Goal: Task Accomplishment & Management: Manage account settings

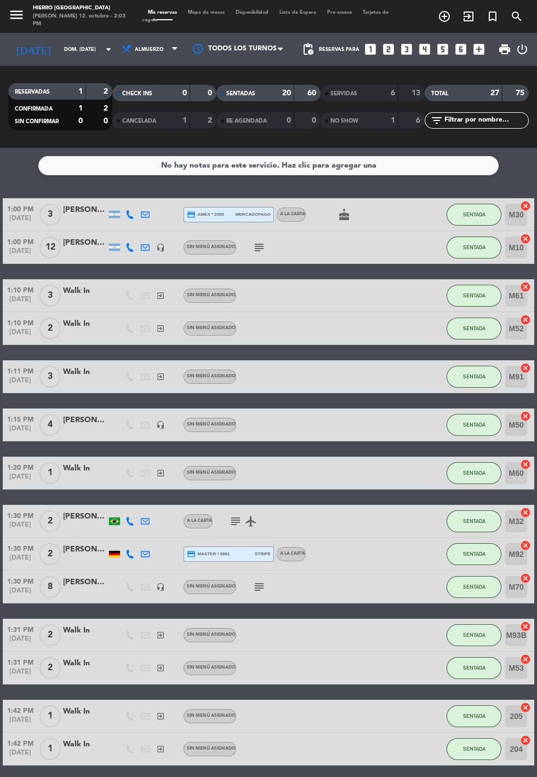
click at [202, 12] on span "Mapa de mesas" at bounding box center [206, 12] width 48 height 5
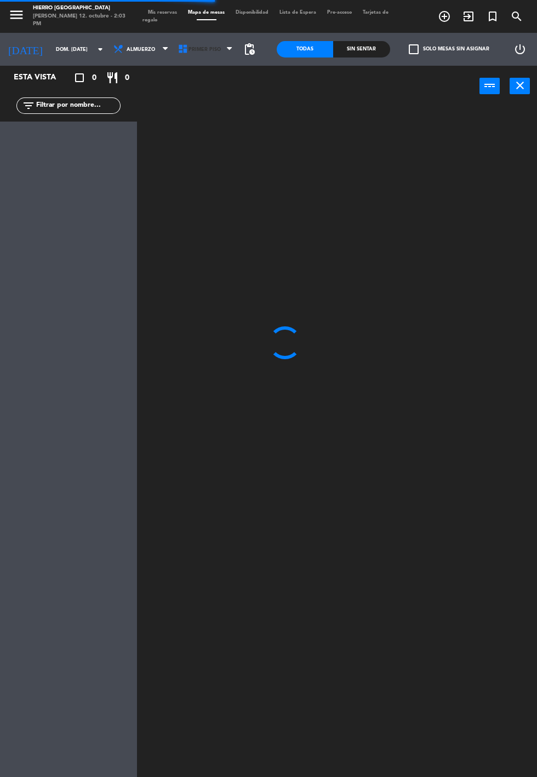
click at [204, 59] on span "Primer Piso" at bounding box center [206, 49] width 65 height 24
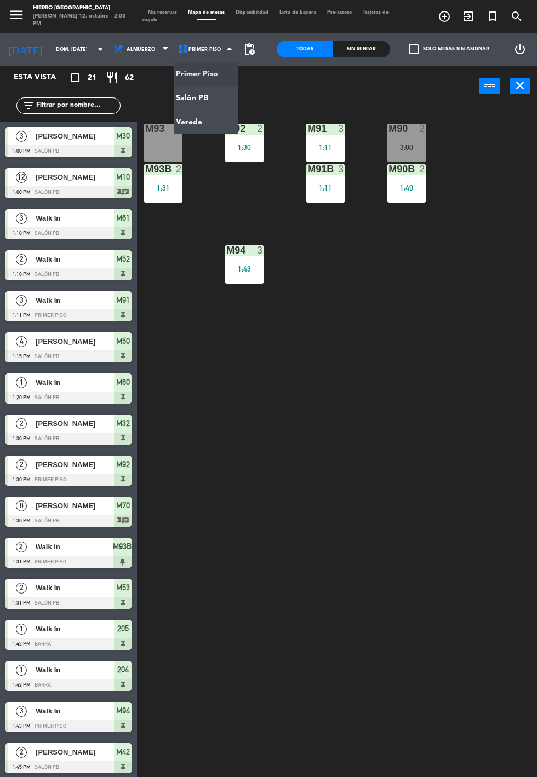
click at [179, 96] on ng-component "menu Hierro [GEOGRAPHIC_DATA][PERSON_NAME] 12. octubre - 2:03 PM Mis reservas M…" at bounding box center [268, 426] width 537 height 852
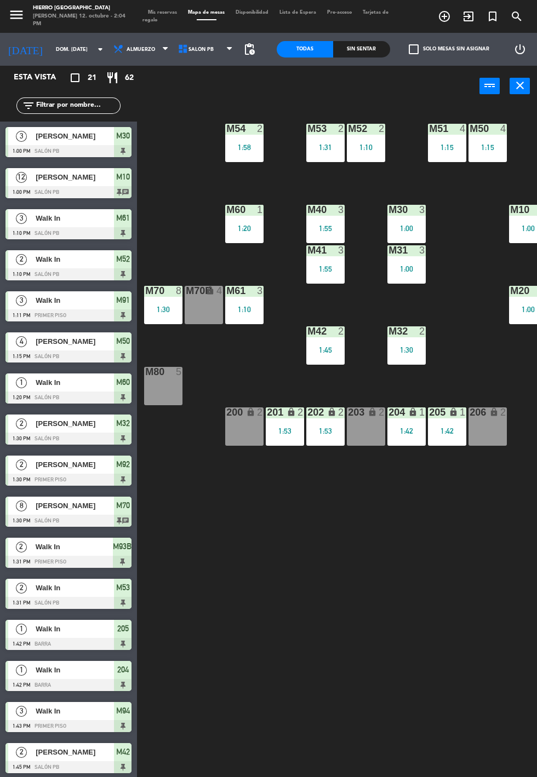
click at [169, 12] on span "Mis reservas" at bounding box center [162, 12] width 40 height 5
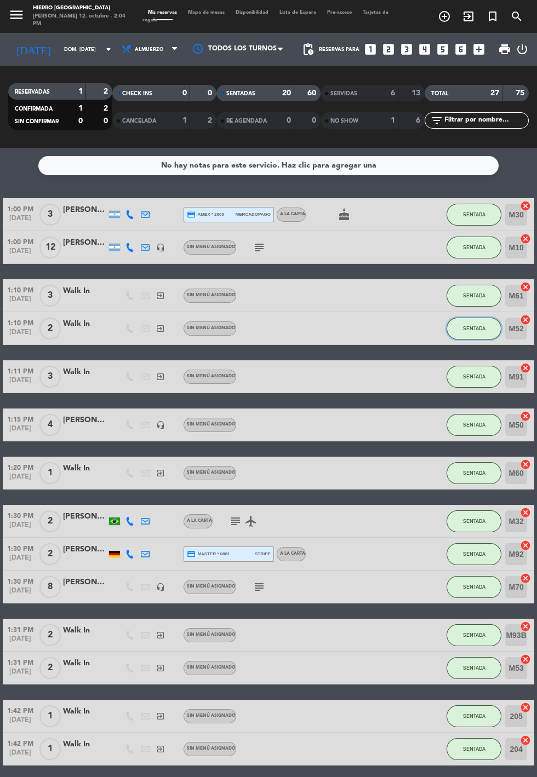
click at [481, 332] on button "SENTADA" at bounding box center [473, 329] width 55 height 22
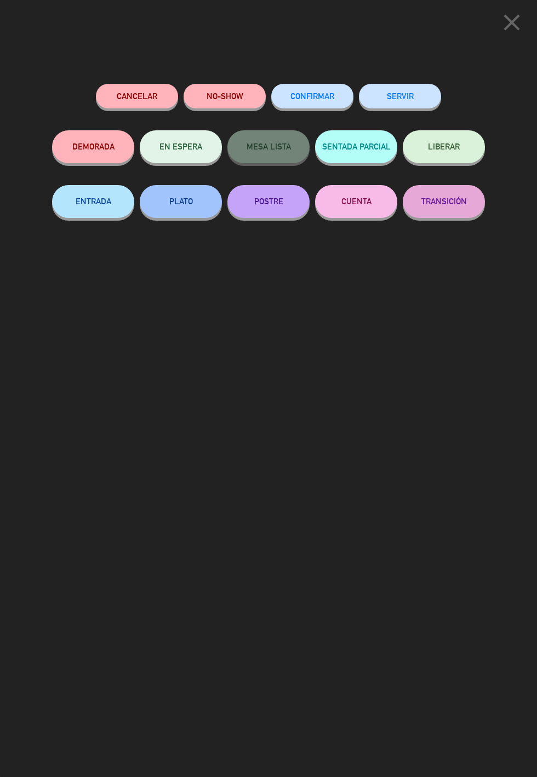
click at [418, 88] on button "SERVIR" at bounding box center [400, 96] width 82 height 25
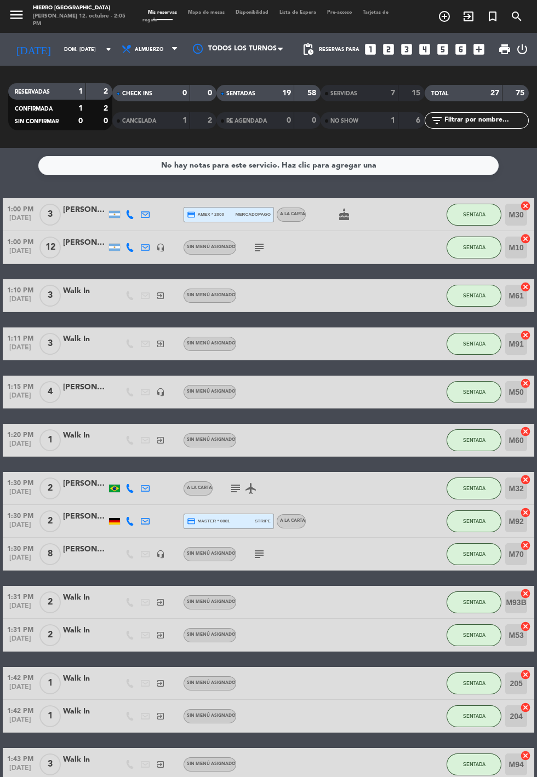
click at [208, 13] on span "Mapa de mesas" at bounding box center [206, 12] width 48 height 5
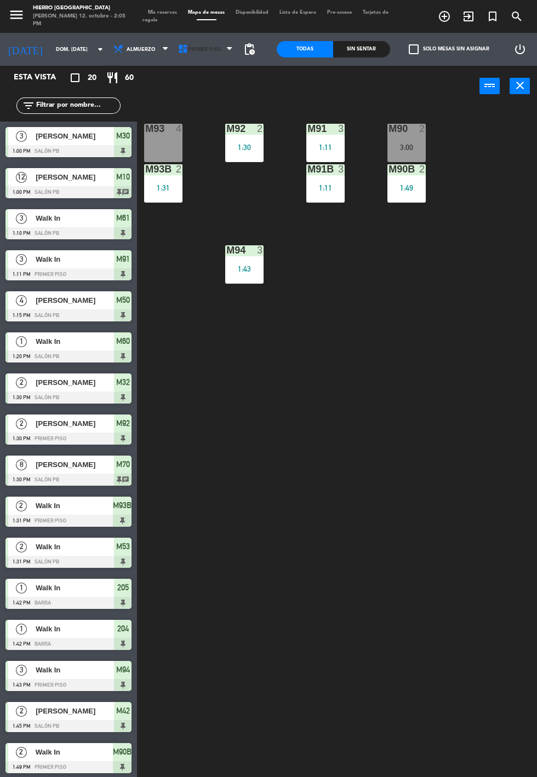
click at [197, 57] on span "Primer Piso" at bounding box center [206, 49] width 65 height 24
click at [221, 96] on ng-component "menu Hierro [GEOGRAPHIC_DATA][PERSON_NAME] 12. octubre - 2:05 PM Mis reservas M…" at bounding box center [268, 426] width 537 height 852
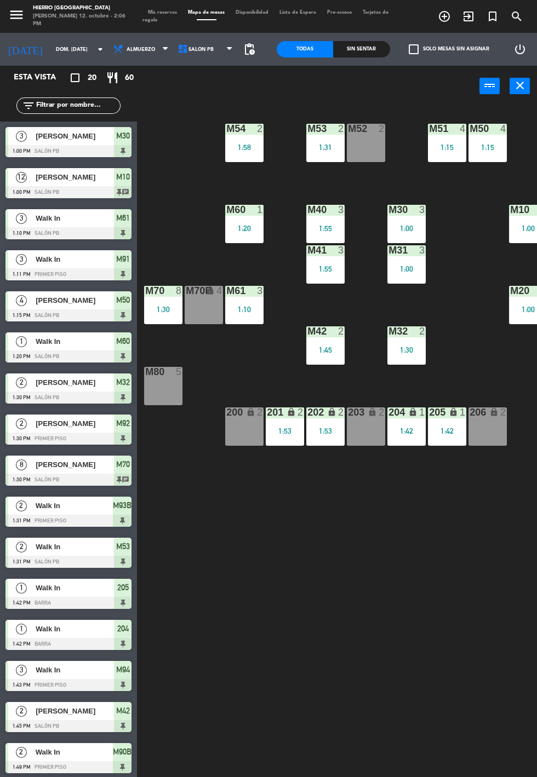
click at [381, 142] on div "M52 2" at bounding box center [366, 143] width 38 height 38
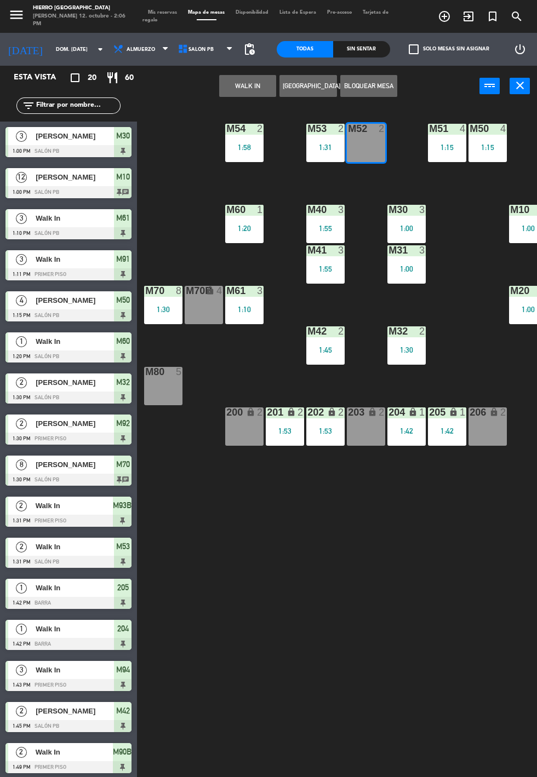
click at [239, 79] on button "WALK IN" at bounding box center [247, 86] width 57 height 22
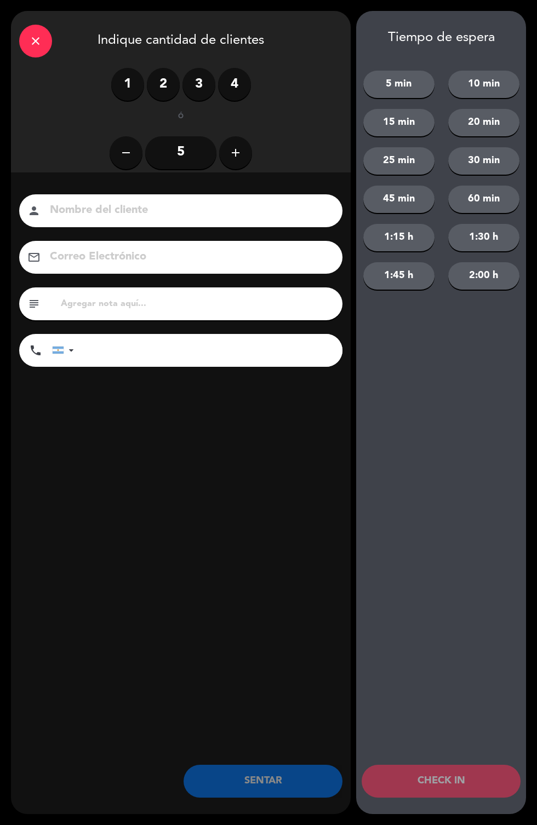
click at [157, 89] on label "2" at bounding box center [163, 84] width 33 height 33
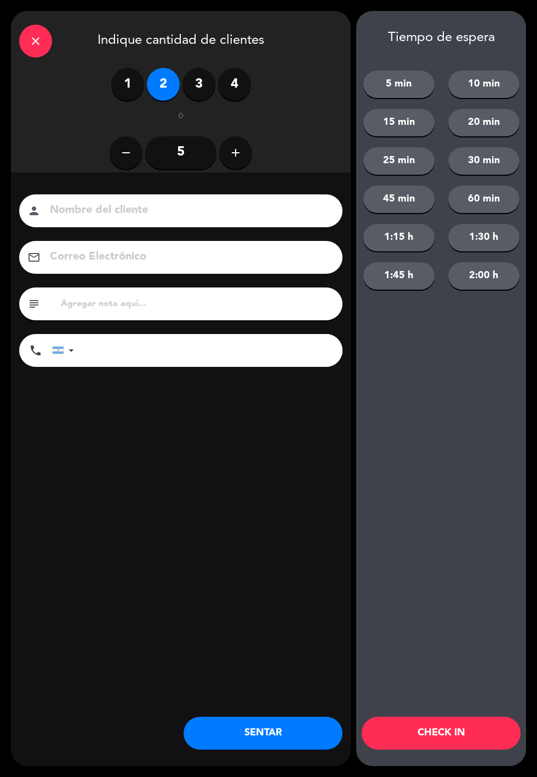
click at [393, 92] on button "5 min" at bounding box center [398, 84] width 71 height 27
click at [431, 748] on button "CHECK IN" at bounding box center [440, 733] width 159 height 33
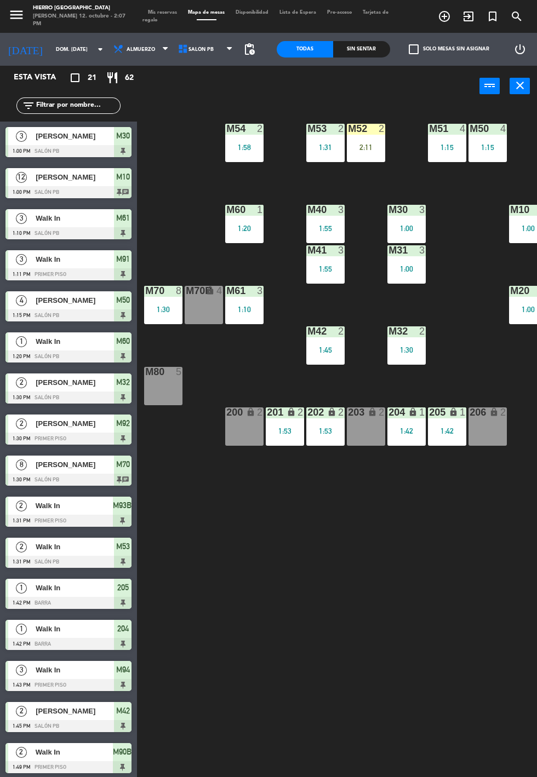
click at [173, 12] on span "Mis reservas" at bounding box center [162, 12] width 40 height 5
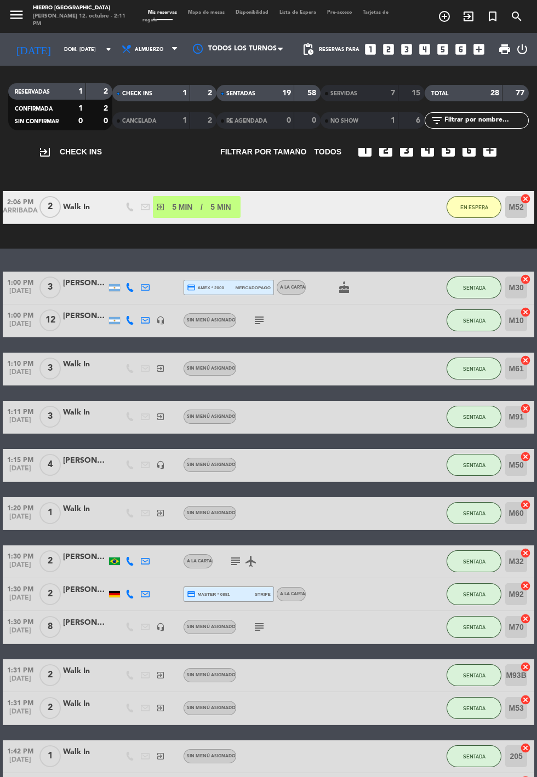
scroll to position [67, 0]
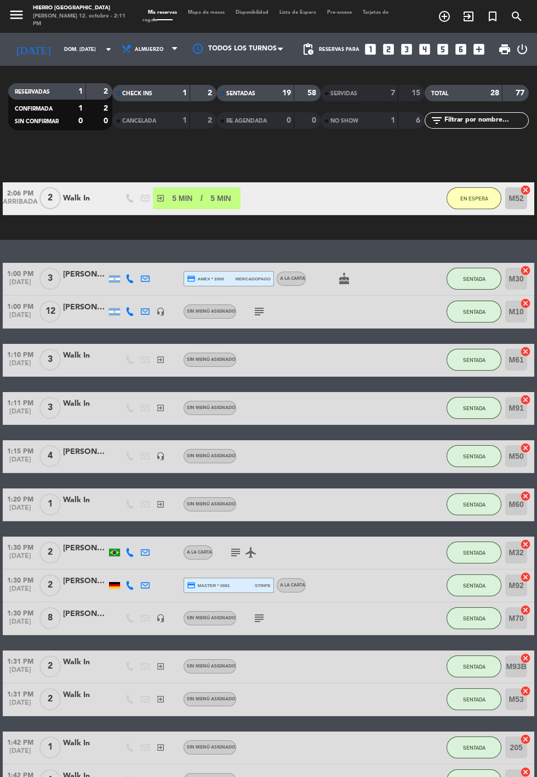
click at [442, 51] on icon "looks_5" at bounding box center [442, 49] width 14 height 14
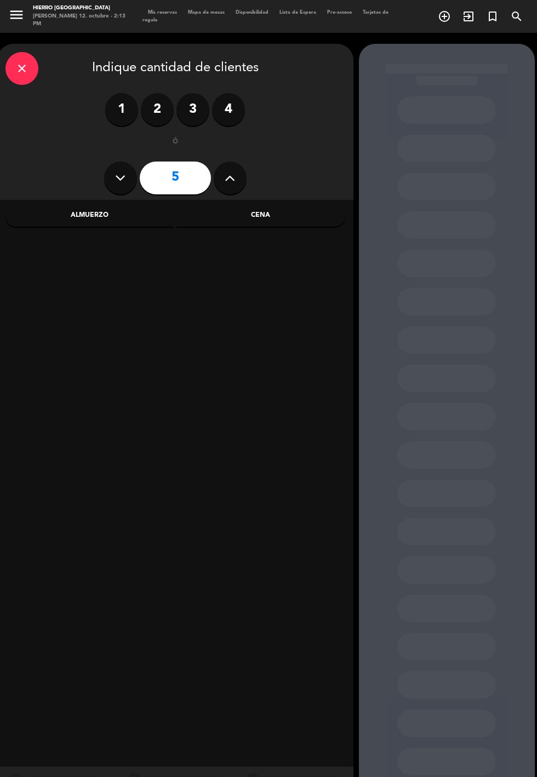
click at [95, 215] on div "Almuerzo" at bounding box center [89, 216] width 169 height 22
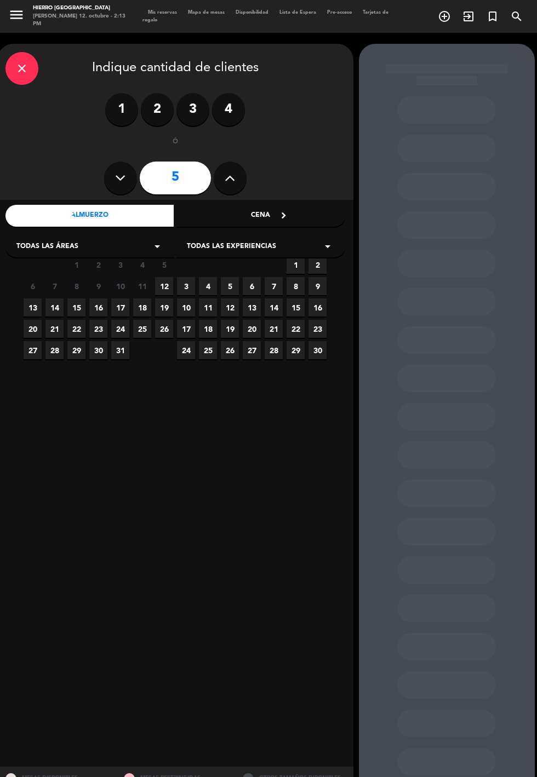
click at [34, 306] on span "13" at bounding box center [33, 307] width 18 height 18
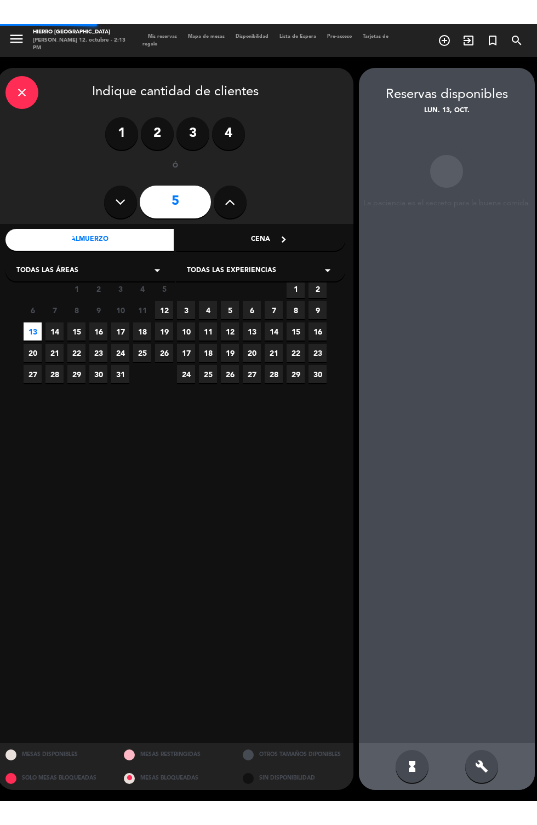
scroll to position [44, 0]
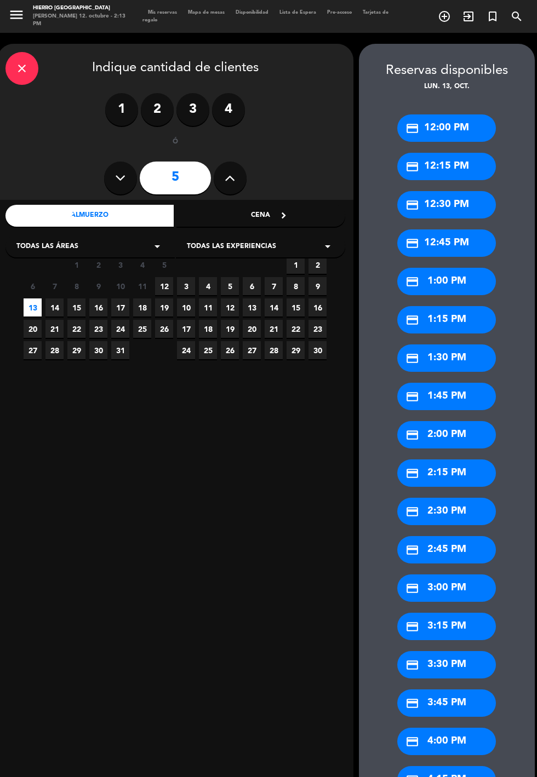
click at [469, 574] on div "credit_card 3:00 PM" at bounding box center [446, 587] width 99 height 27
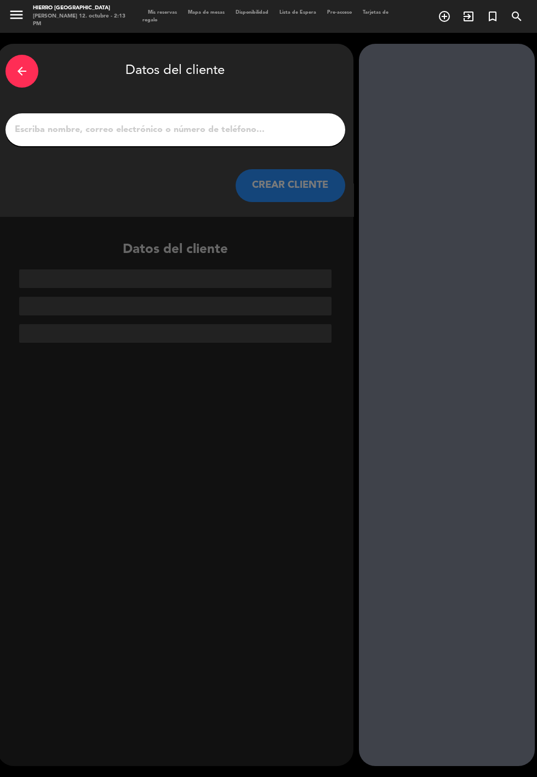
click at [233, 122] on input "1" at bounding box center [175, 129] width 323 height 15
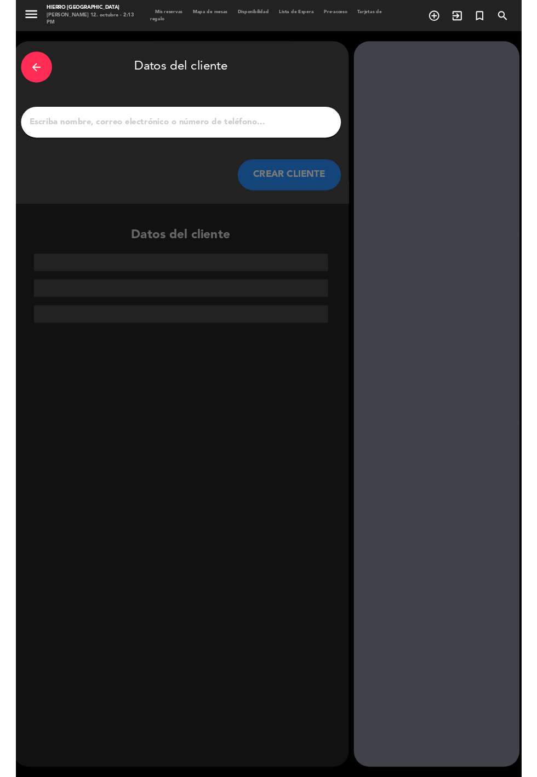
scroll to position [0, 0]
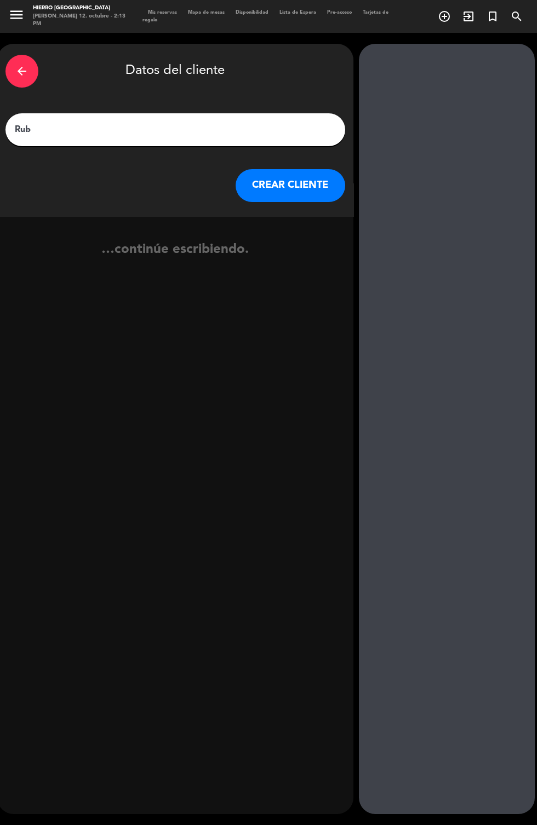
type input "[PERSON_NAME]"
click at [295, 177] on button "CREAR CLIENTE" at bounding box center [290, 185] width 110 height 33
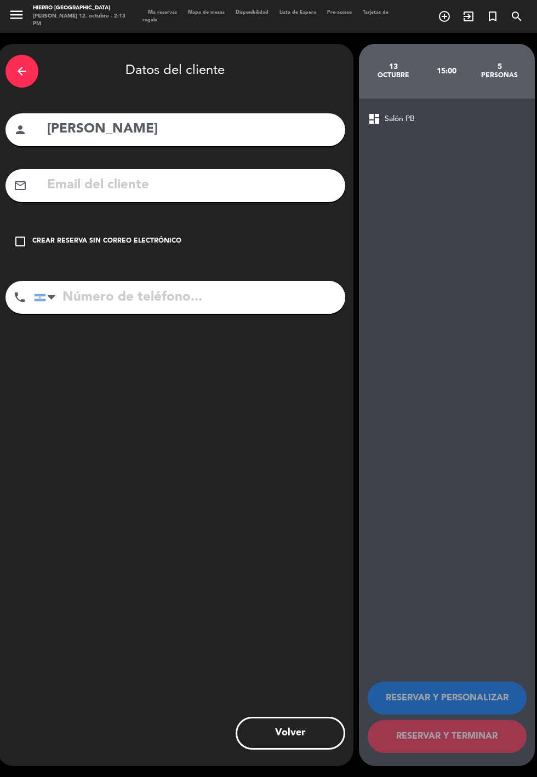
click at [116, 242] on div "Crear reserva sin correo electrónico" at bounding box center [106, 241] width 149 height 11
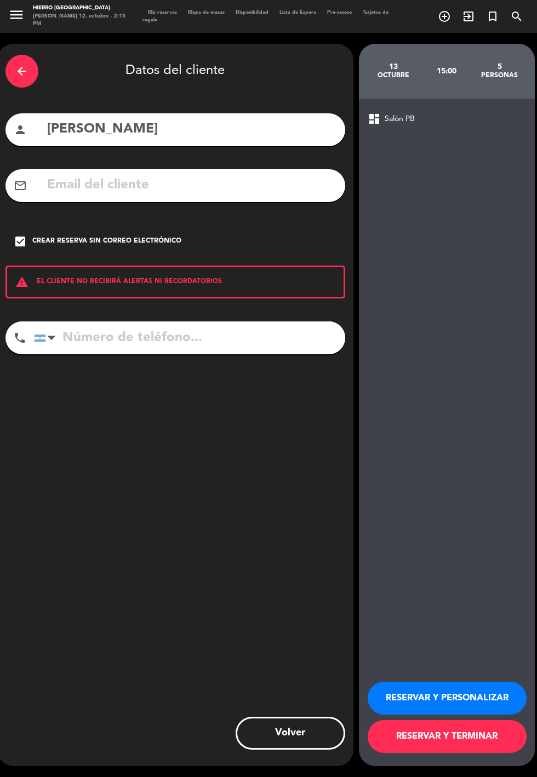
click at [479, 753] on button "RESERVAR Y TERMINAR" at bounding box center [446, 736] width 159 height 33
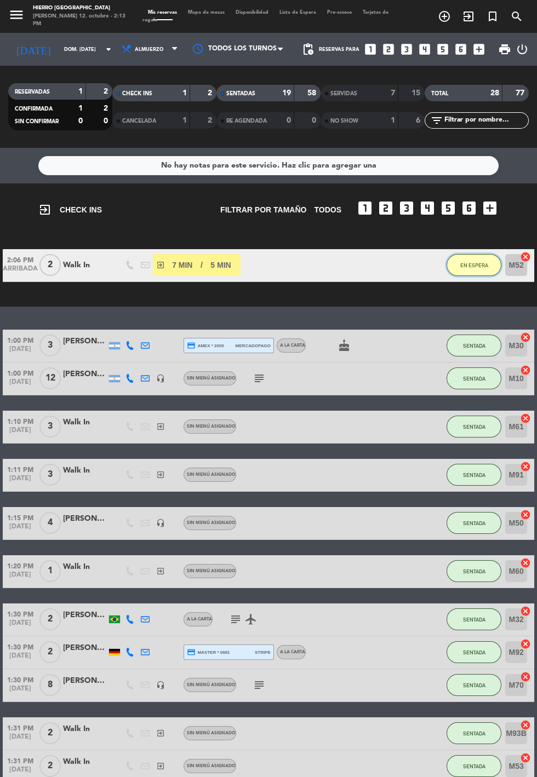
click at [455, 261] on button "EN ESPERA" at bounding box center [473, 265] width 55 height 22
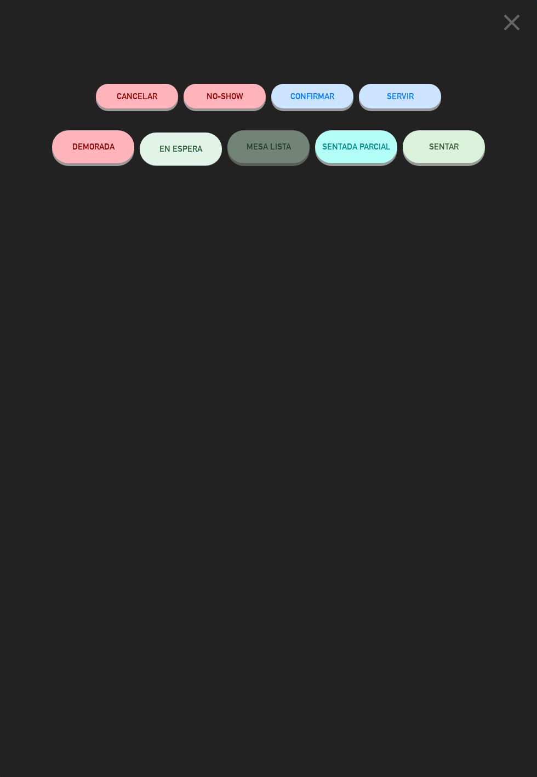
click at [457, 159] on button "SENTAR" at bounding box center [444, 146] width 82 height 33
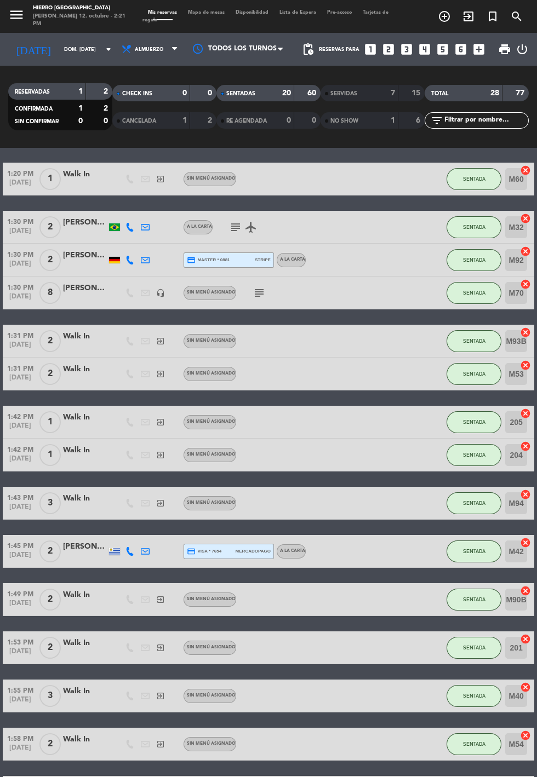
scroll to position [319, 0]
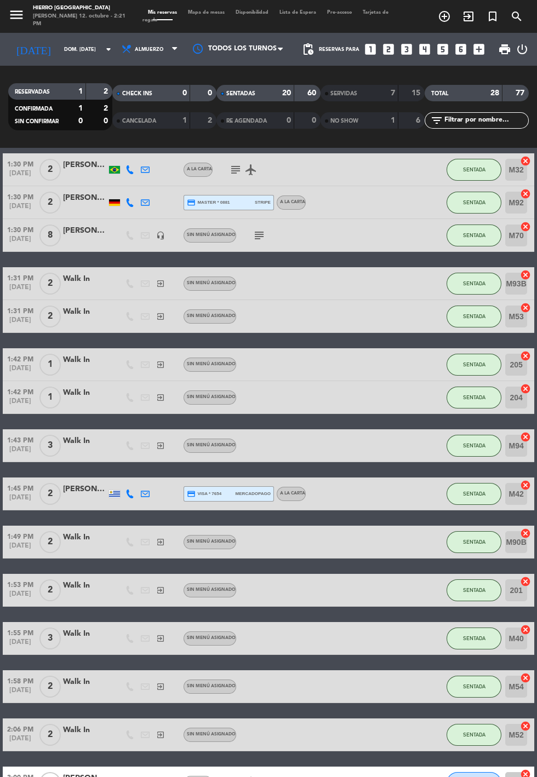
click at [208, 12] on span "Mapa de mesas" at bounding box center [206, 12] width 48 height 5
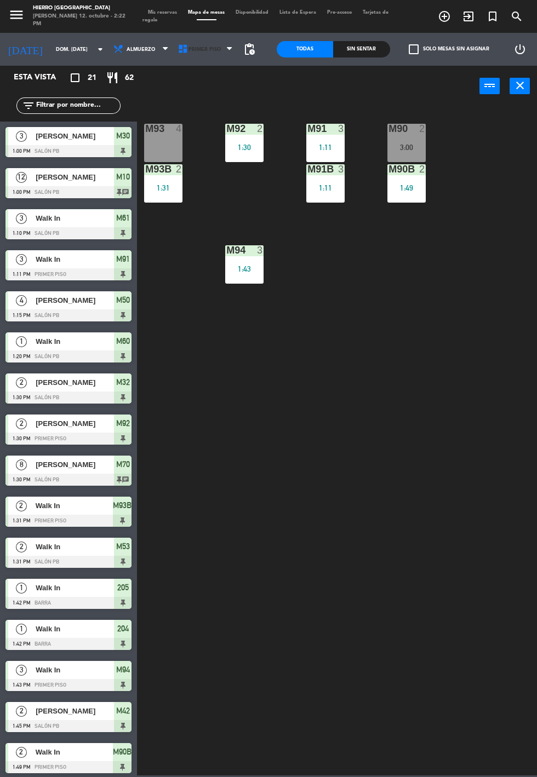
click at [179, 49] on icon at bounding box center [182, 49] width 11 height 11
click at [181, 106] on ng-component "menu Hierro [GEOGRAPHIC_DATA][PERSON_NAME] 12. octubre - 2:22 PM Mis reservas M…" at bounding box center [268, 387] width 537 height 775
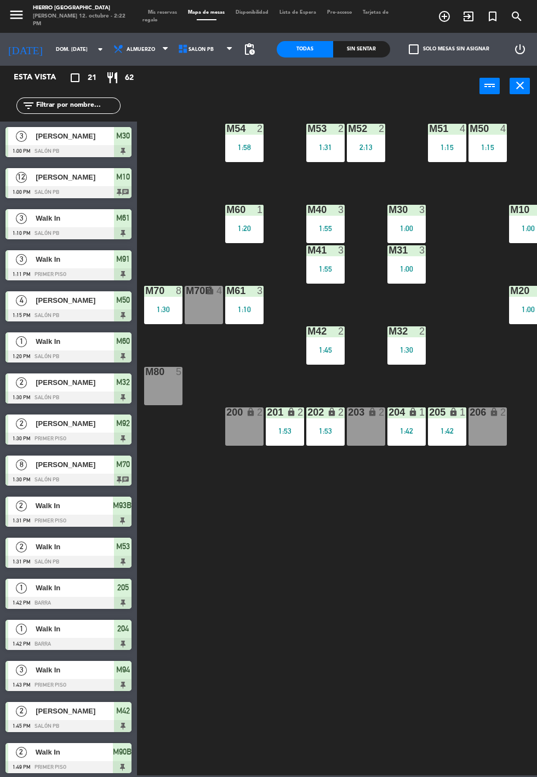
scroll to position [208, 0]
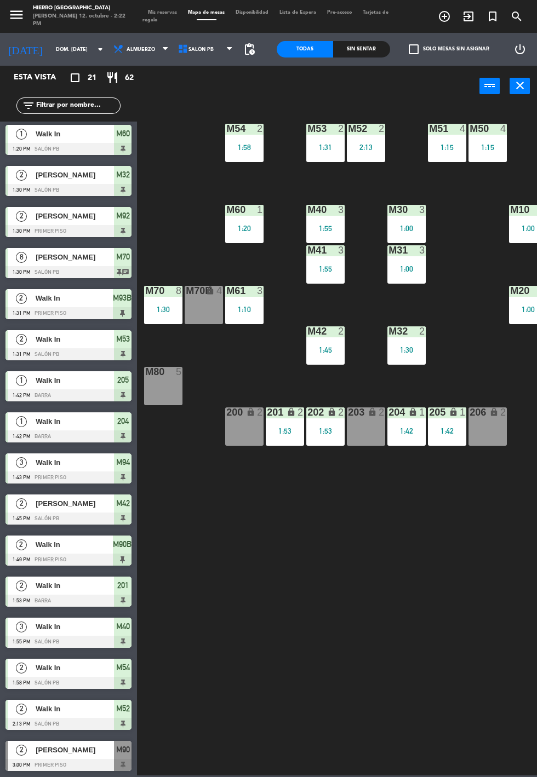
click at [152, 12] on span "Mis reservas" at bounding box center [162, 12] width 40 height 5
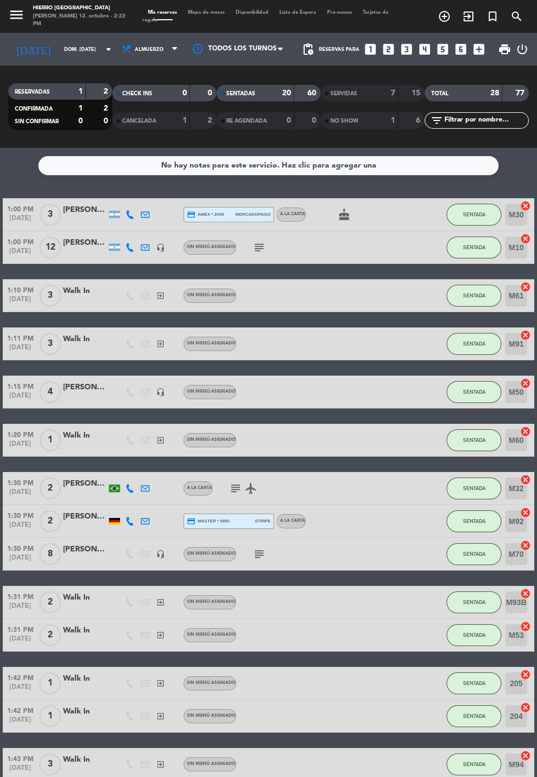
click at [59, 42] on input "dom. [DATE]" at bounding box center [93, 49] width 69 height 17
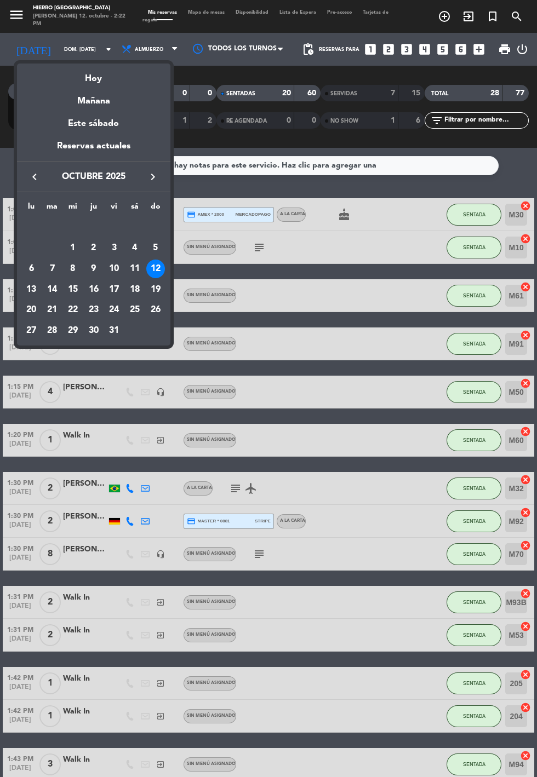
click at [73, 96] on div "Mañana" at bounding box center [93, 97] width 153 height 22
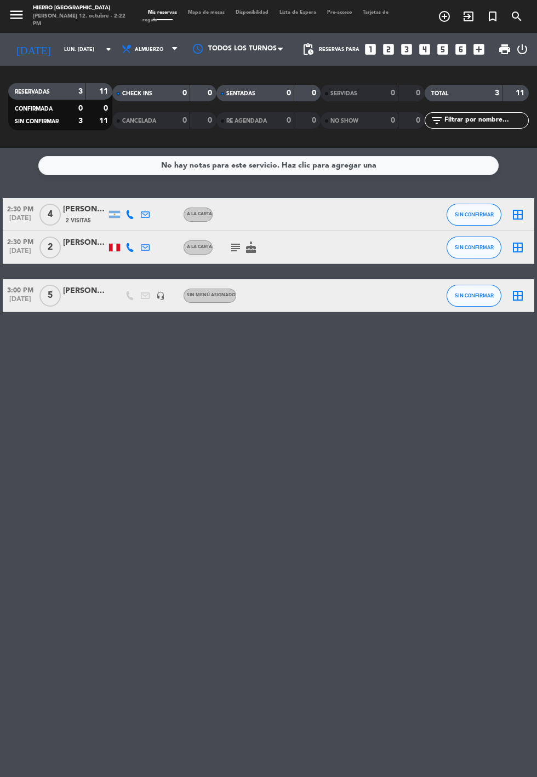
click at [72, 291] on div "[PERSON_NAME]" at bounding box center [85, 291] width 44 height 13
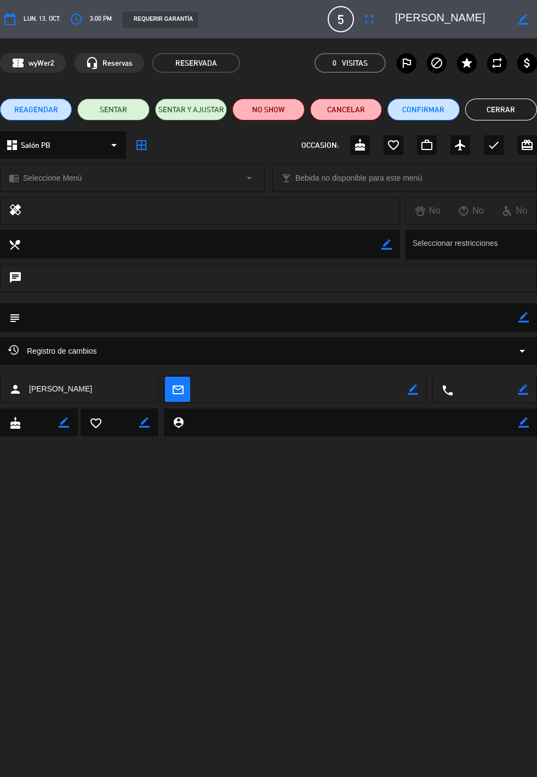
click at [503, 110] on button "Cerrar" at bounding box center [501, 110] width 72 height 22
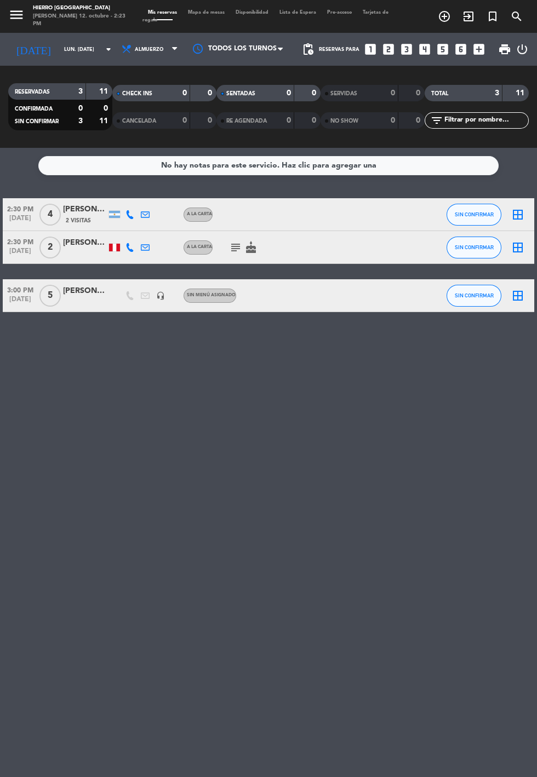
click at [61, 49] on input "lun. [DATE]" at bounding box center [93, 49] width 69 height 17
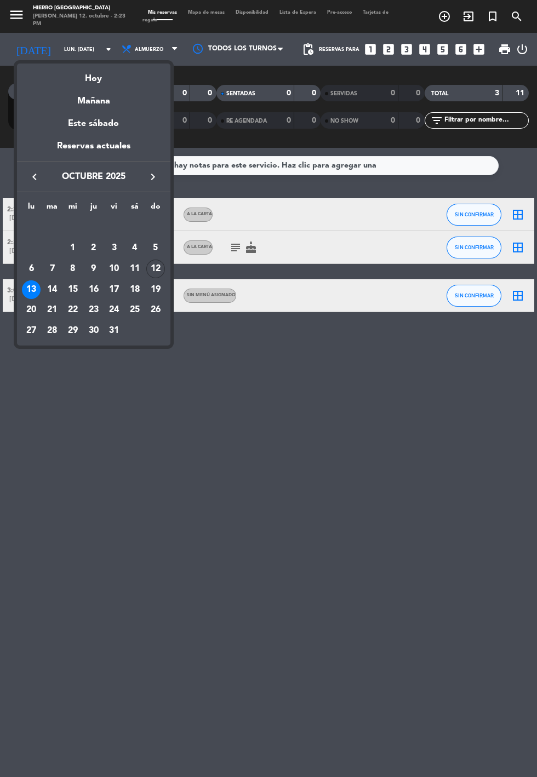
click at [93, 65] on div "Hoy" at bounding box center [93, 75] width 153 height 22
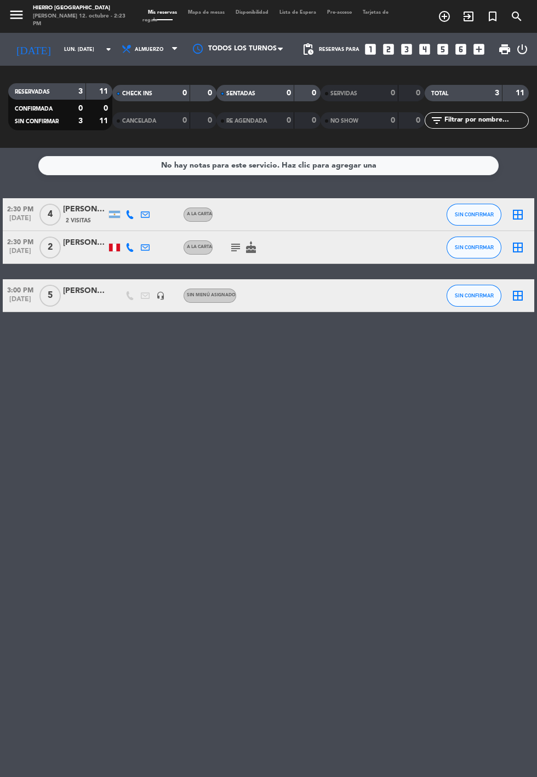
type input "dom. [DATE]"
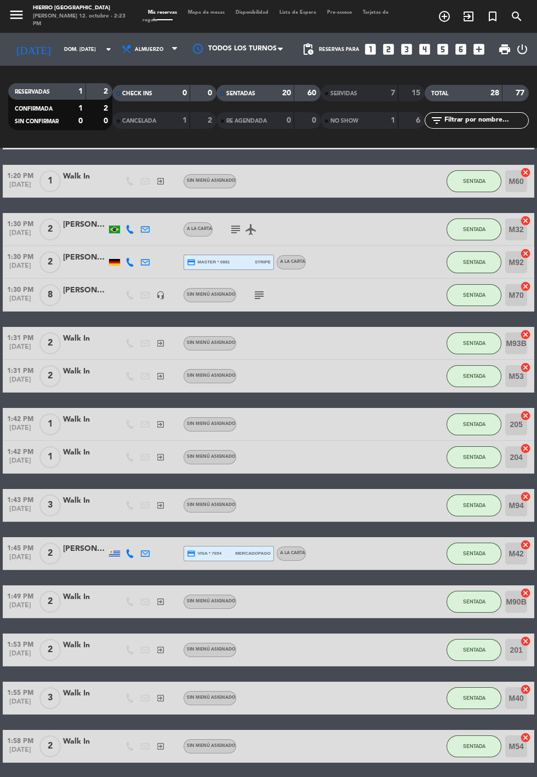
scroll to position [319, 0]
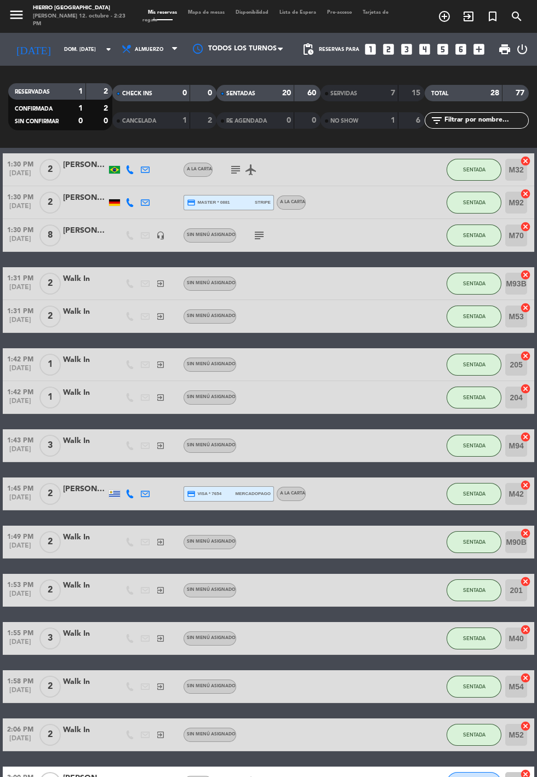
click at [249, 777] on icon "cake" at bounding box center [250, 783] width 13 height 13
click at [230, 777] on icon "subject" at bounding box center [235, 783] width 13 height 13
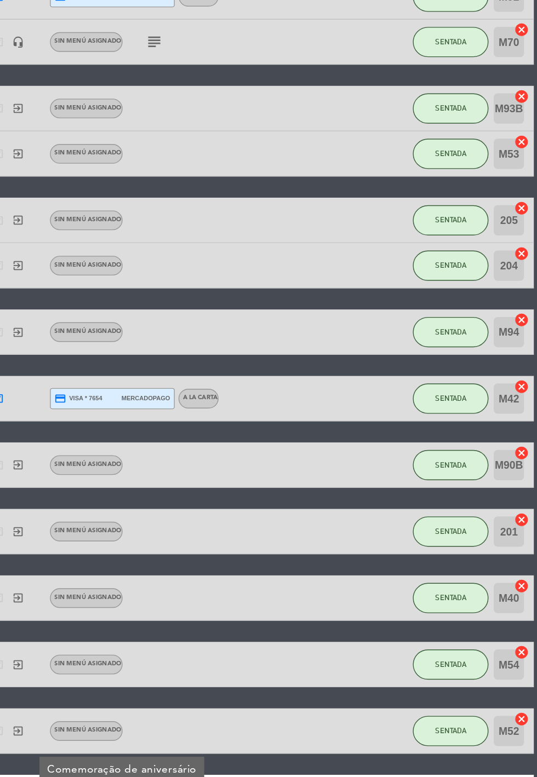
scroll to position [0, 0]
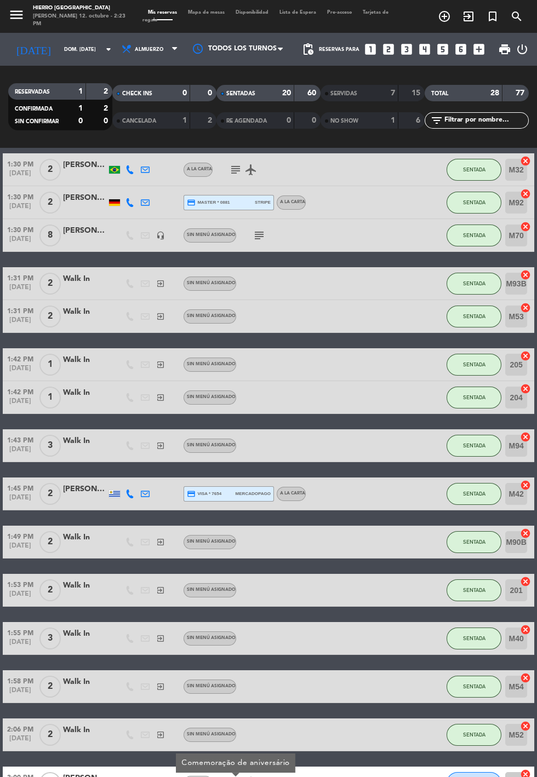
click at [253, 777] on icon "cake" at bounding box center [250, 783] width 13 height 13
click at [235, 777] on icon "subject" at bounding box center [235, 783] width 13 height 13
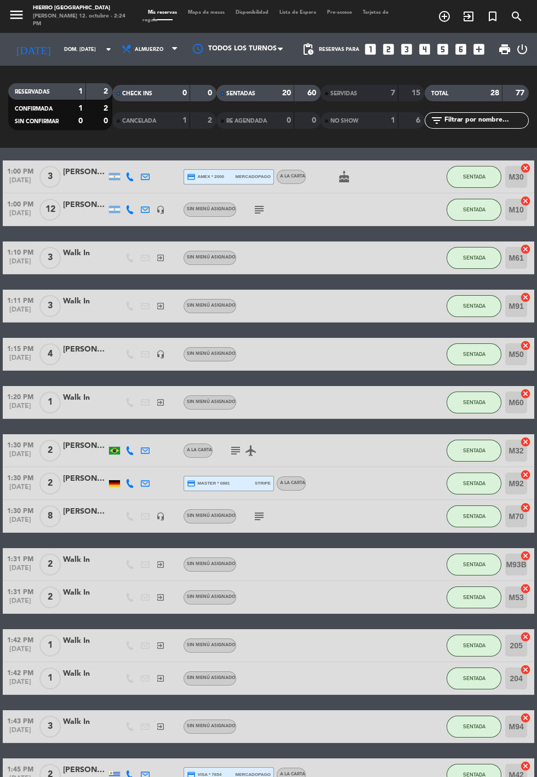
scroll to position [0, 0]
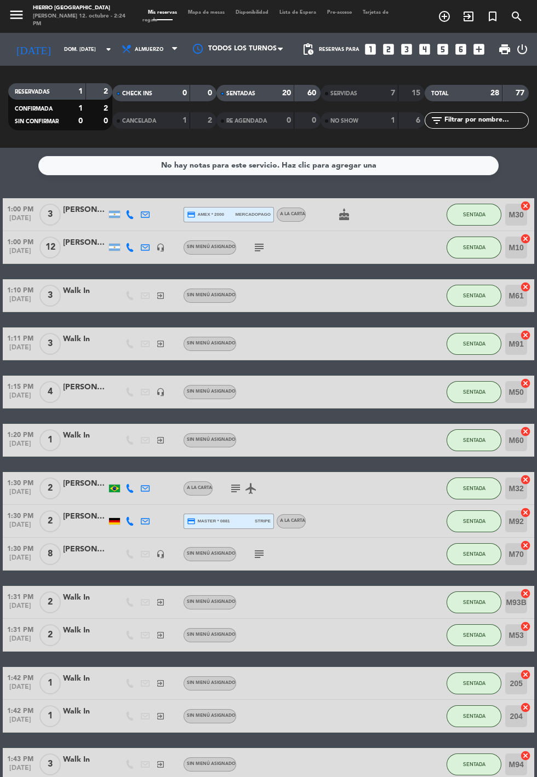
click at [209, 12] on span "Mapa de mesas" at bounding box center [206, 12] width 48 height 5
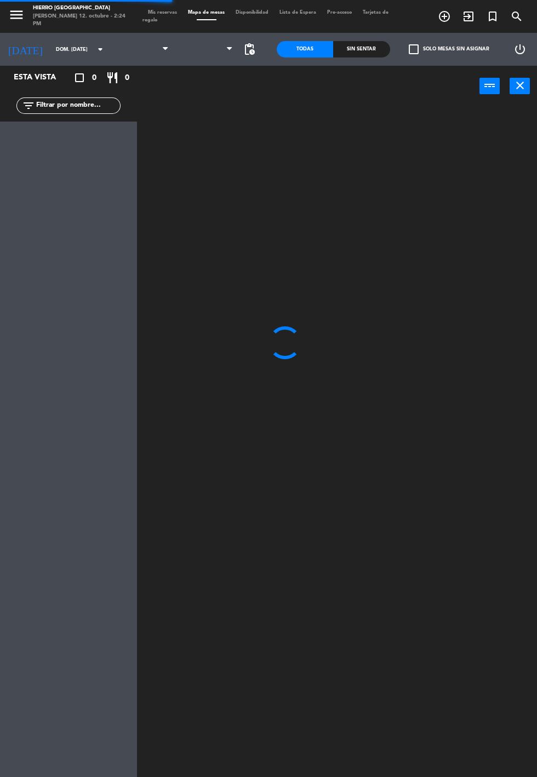
click at [198, 51] on span at bounding box center [206, 49] width 65 height 24
click at [178, 61] on span at bounding box center [206, 49] width 65 height 24
click at [177, 51] on icon at bounding box center [182, 49] width 11 height 11
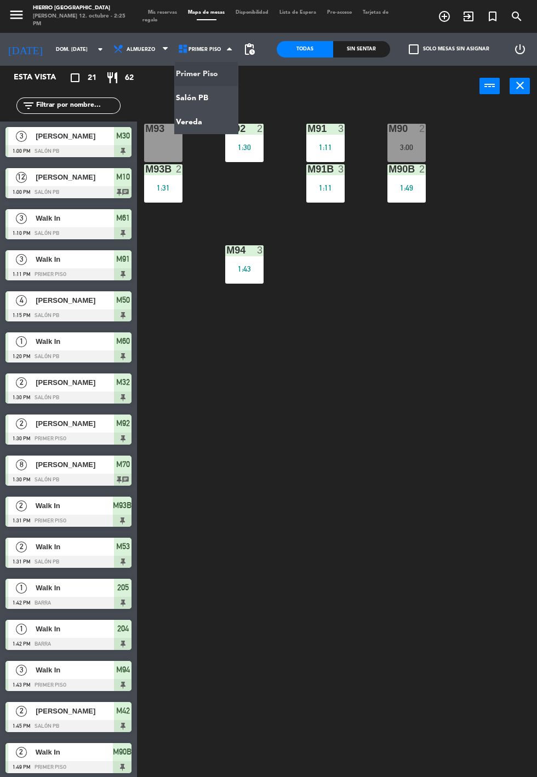
click at [173, 132] on ng-component "menu Hierro [GEOGRAPHIC_DATA][PERSON_NAME] 12. octubre - 2:25 PM Mis reservas M…" at bounding box center [268, 426] width 537 height 852
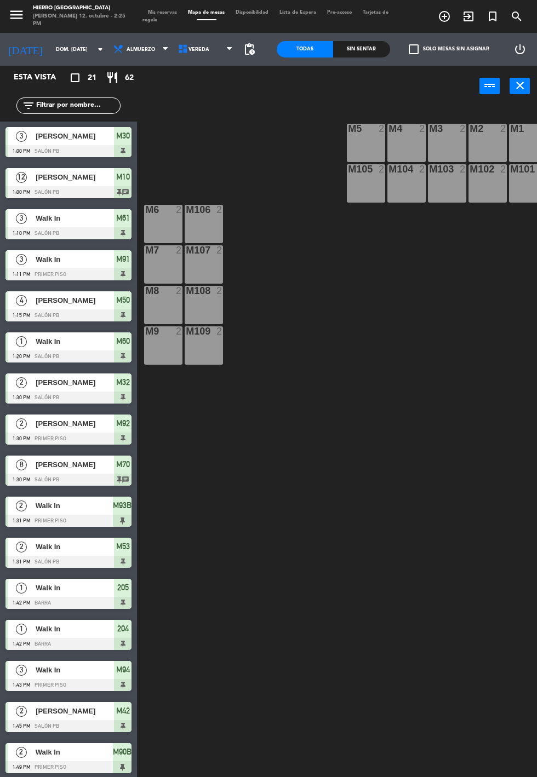
click at [157, 258] on div "M7 2" at bounding box center [163, 264] width 38 height 38
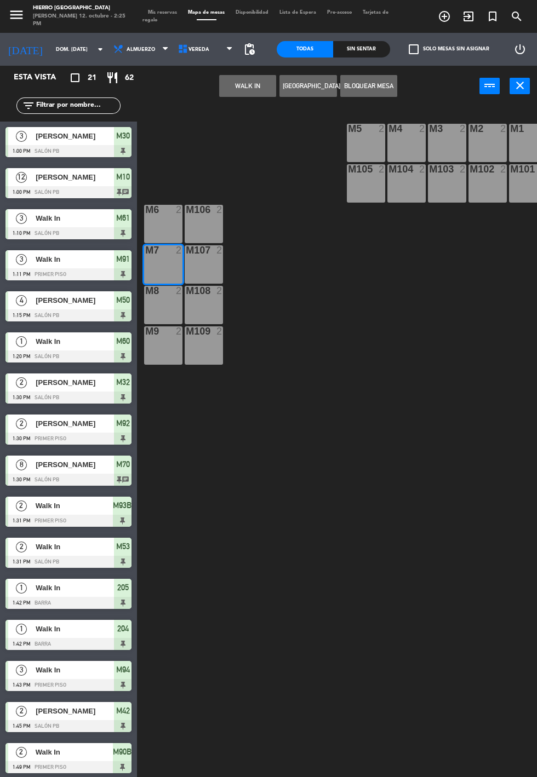
click at [242, 92] on button "WALK IN" at bounding box center [247, 86] width 57 height 22
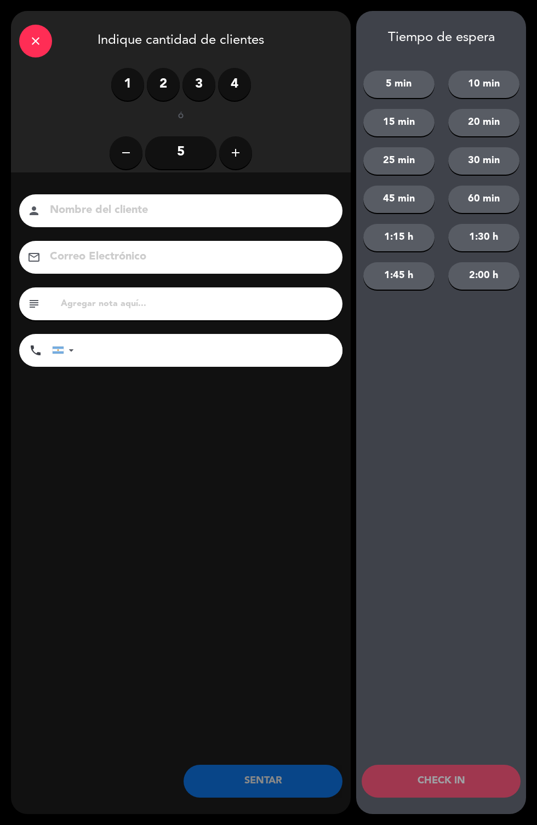
click at [156, 97] on label "2" at bounding box center [163, 84] width 33 height 33
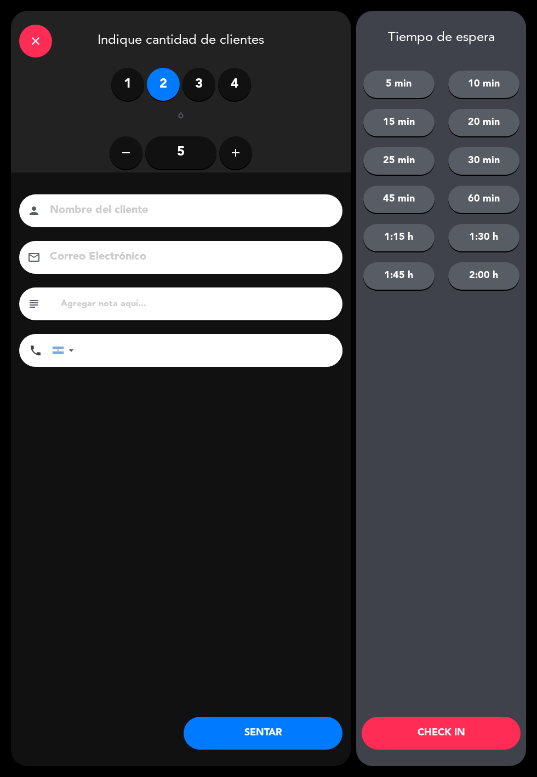
click at [229, 740] on button "SENTAR" at bounding box center [262, 733] width 159 height 33
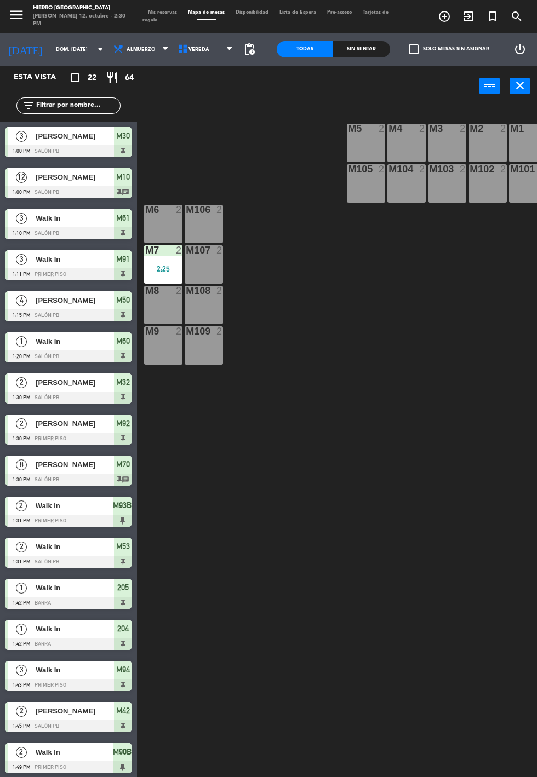
click at [151, 22] on span "Tarjetas de regalo" at bounding box center [265, 16] width 246 height 13
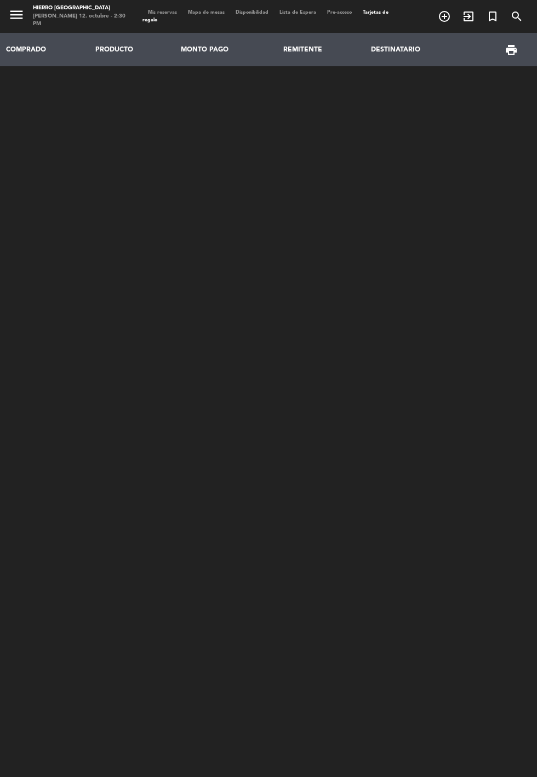
click at [159, 10] on span "Mis reservas" at bounding box center [162, 12] width 40 height 5
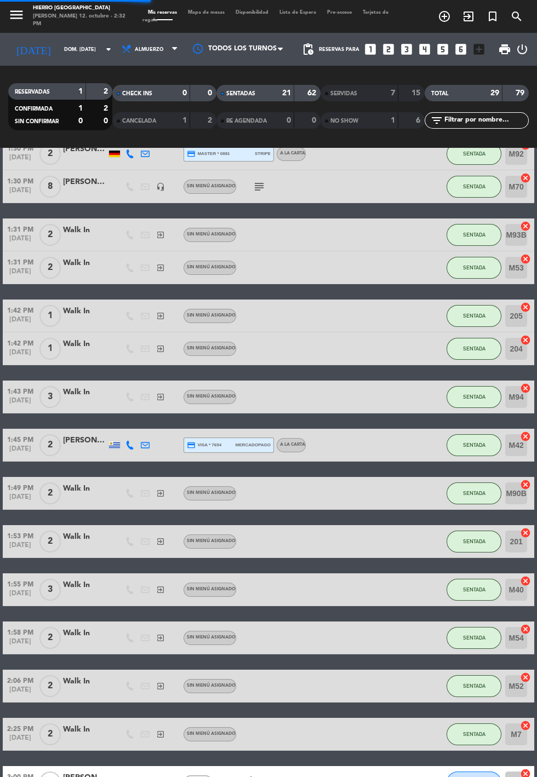
click at [208, 12] on span "Mapa de mesas" at bounding box center [206, 12] width 48 height 5
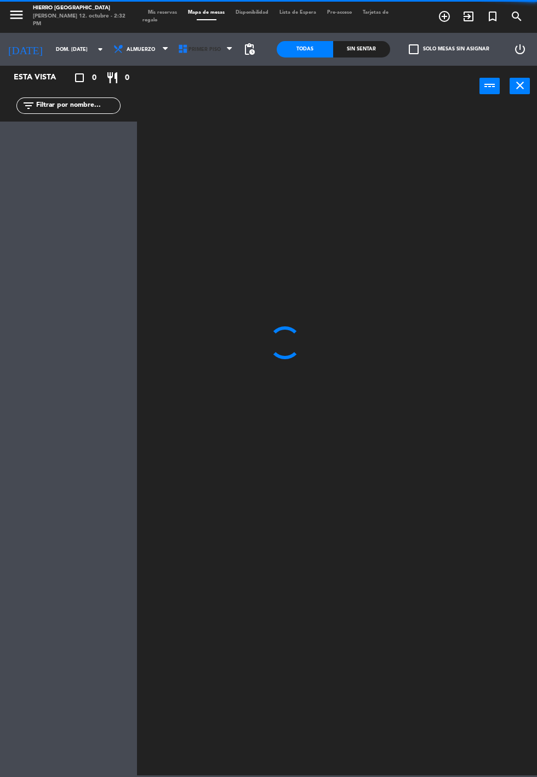
click at [200, 58] on span "Primer Piso" at bounding box center [206, 49] width 65 height 24
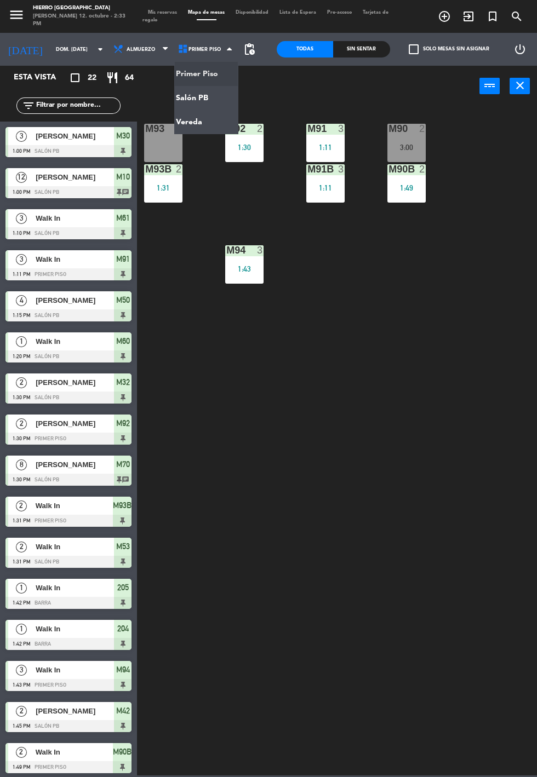
click at [192, 120] on ng-component "menu Hierro [GEOGRAPHIC_DATA][PERSON_NAME] 12. octubre - 2:33 PM Mis reservas M…" at bounding box center [268, 387] width 537 height 775
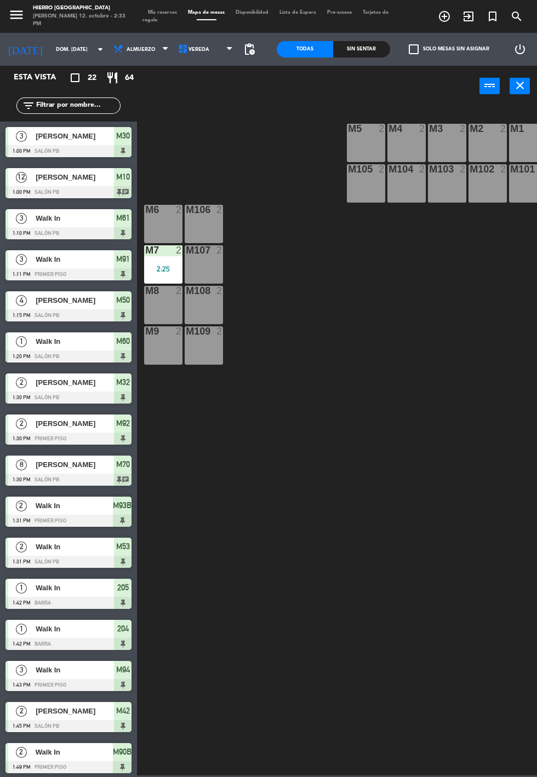
click at [179, 307] on div "M8 2" at bounding box center [163, 305] width 38 height 38
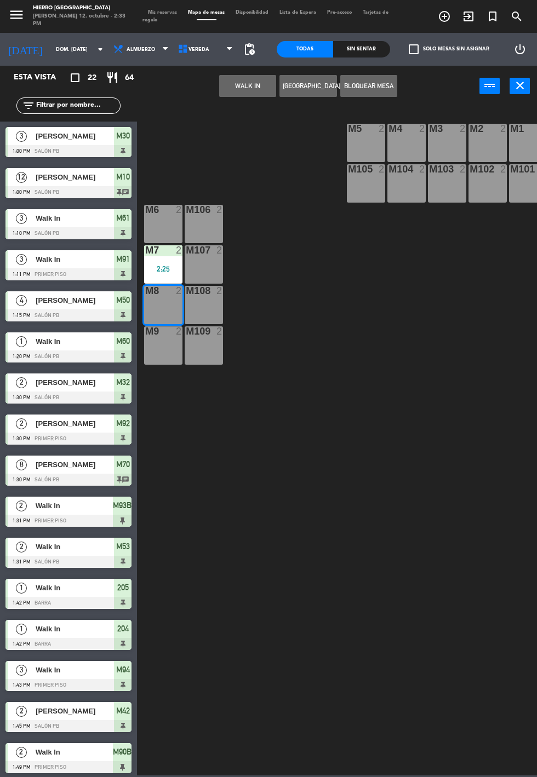
click at [263, 91] on button "WALK IN" at bounding box center [247, 86] width 57 height 22
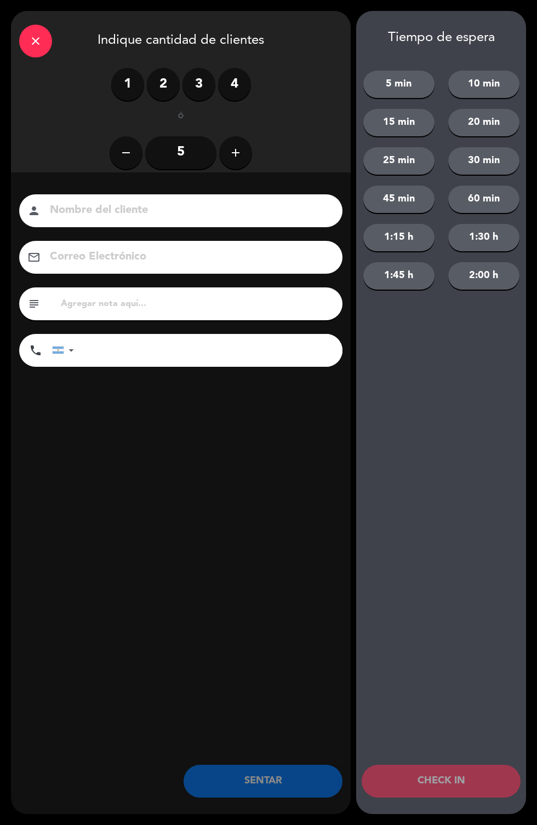
click at [156, 83] on label "2" at bounding box center [163, 84] width 33 height 33
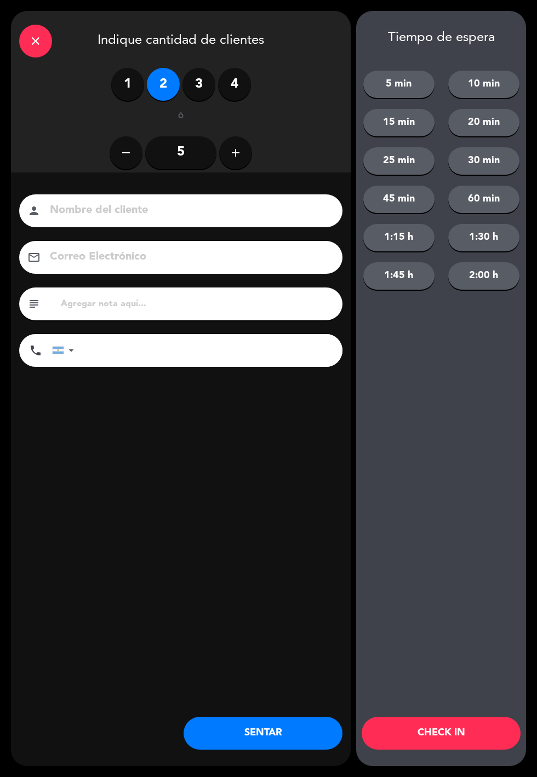
click at [291, 726] on button "SENTAR" at bounding box center [262, 733] width 159 height 33
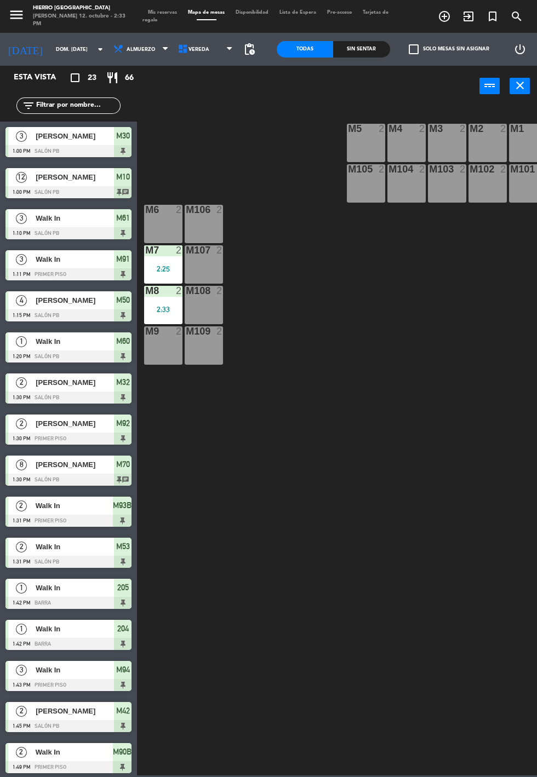
click at [157, 10] on span "Mis reservas" at bounding box center [162, 12] width 40 height 5
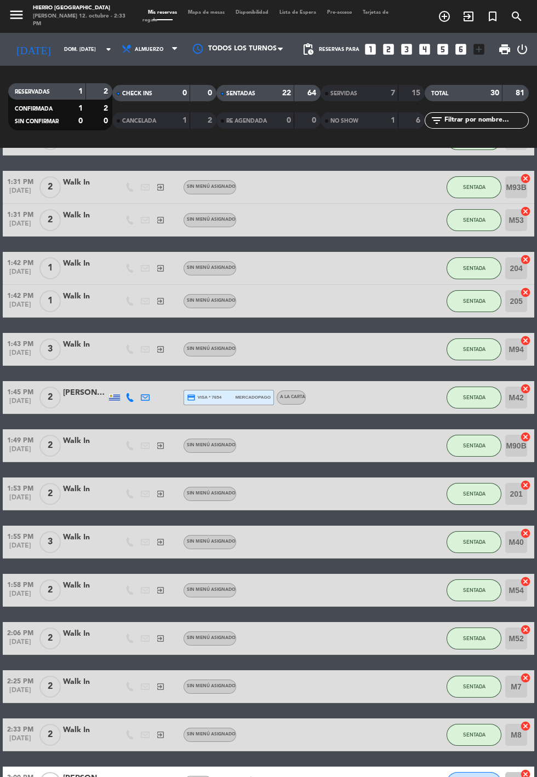
click at [235, 777] on div "No hay notas para este servicio. Haz clic para agregar una 1:00 PM [DATE] 3 [PE…" at bounding box center [268, 462] width 537 height 629
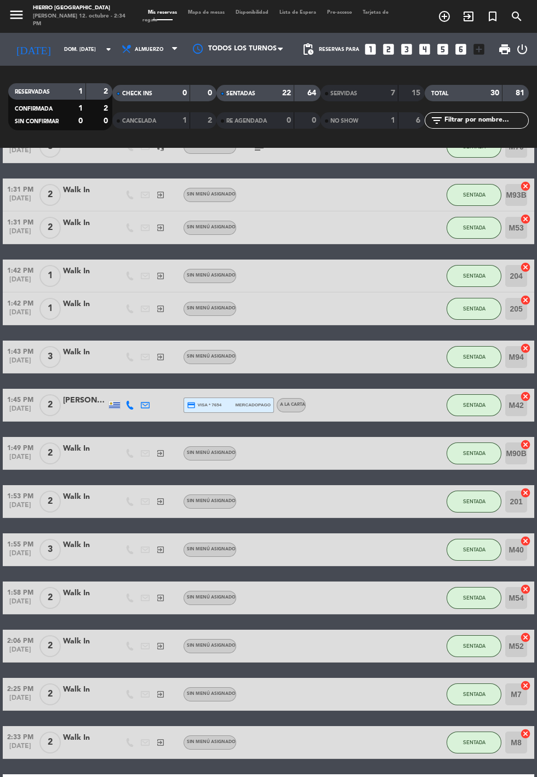
scroll to position [407, 0]
click at [62, 53] on input "dom. [DATE]" at bounding box center [93, 49] width 69 height 17
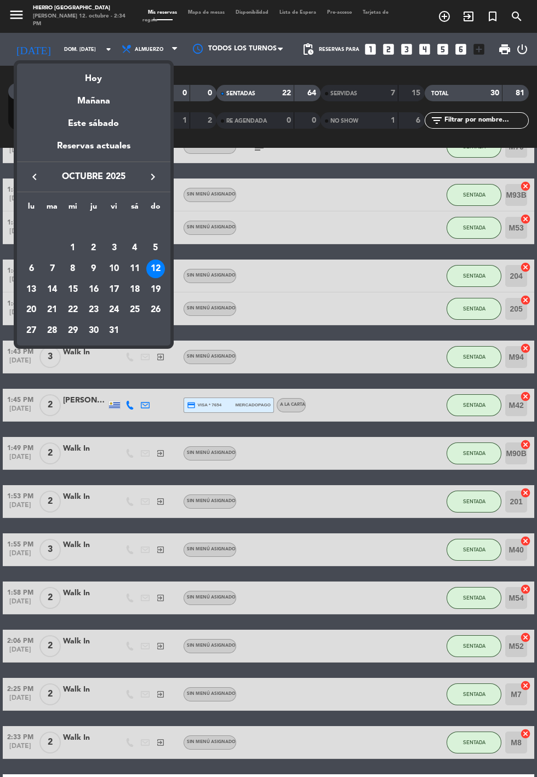
click at [100, 97] on div "Mañana" at bounding box center [93, 97] width 153 height 22
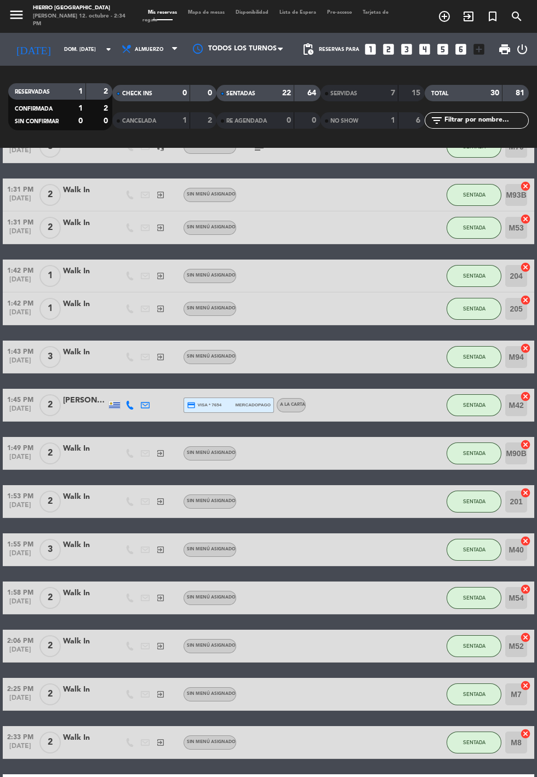
type input "lun. [DATE]"
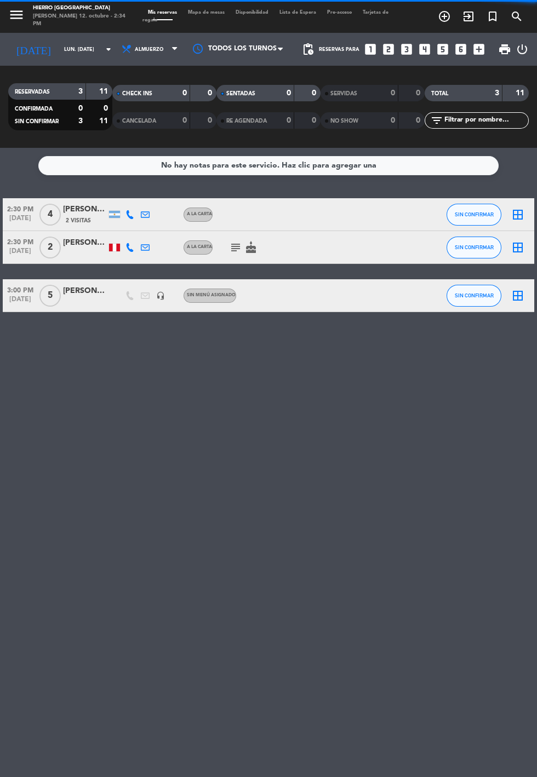
scroll to position [0, 0]
click at [79, 302] on div at bounding box center [85, 301] width 44 height 9
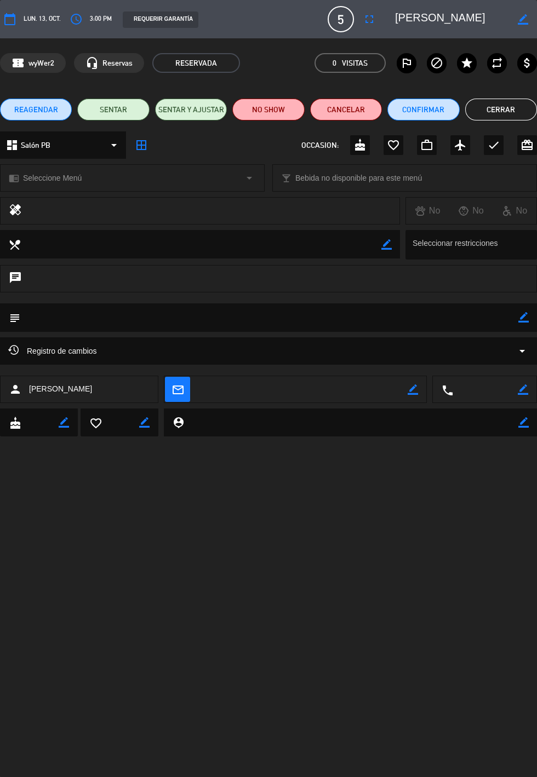
click at [41, 134] on div "dashboard Salón PB arrow_drop_down" at bounding box center [63, 144] width 126 height 27
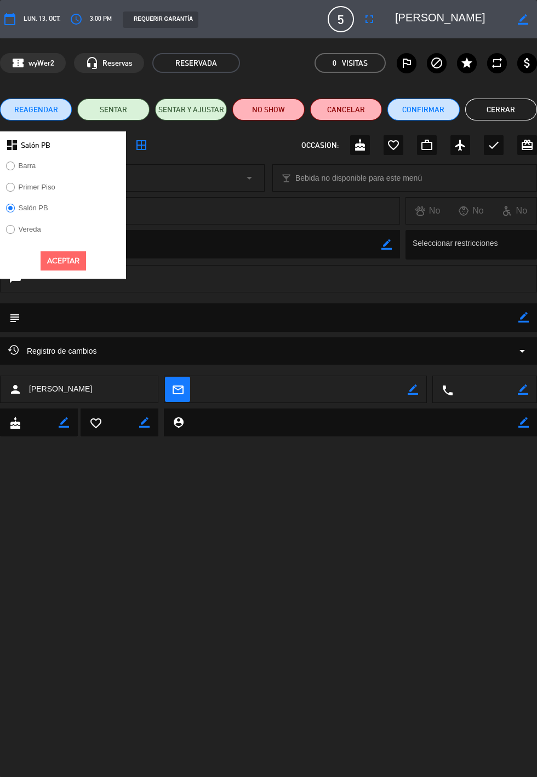
click at [32, 105] on span "REAGENDAR" at bounding box center [36, 110] width 44 height 12
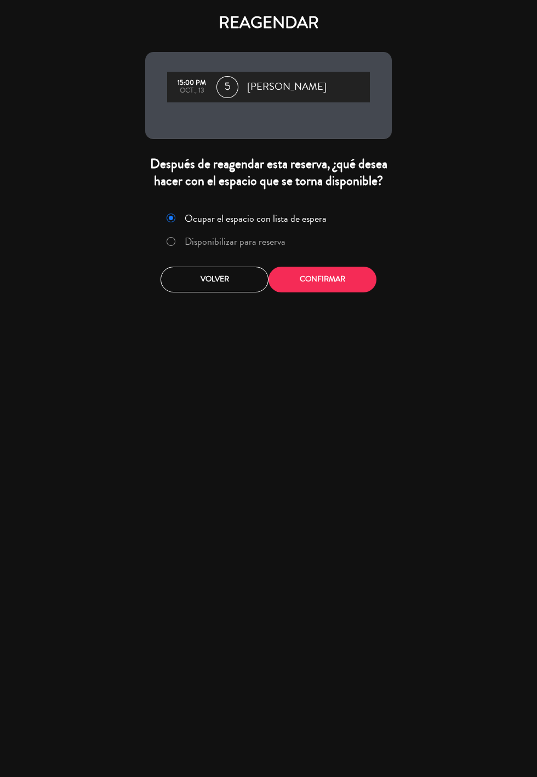
click at [230, 248] on label "Disponibilizar para reserva" at bounding box center [225, 242] width 130 height 20
click at [329, 280] on button "Confirmar" at bounding box center [322, 280] width 108 height 26
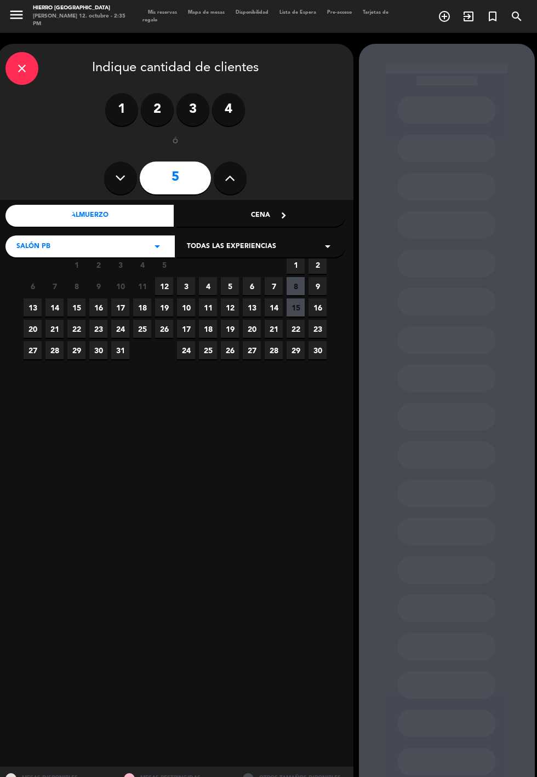
click at [32, 306] on span "13" at bounding box center [33, 307] width 18 height 18
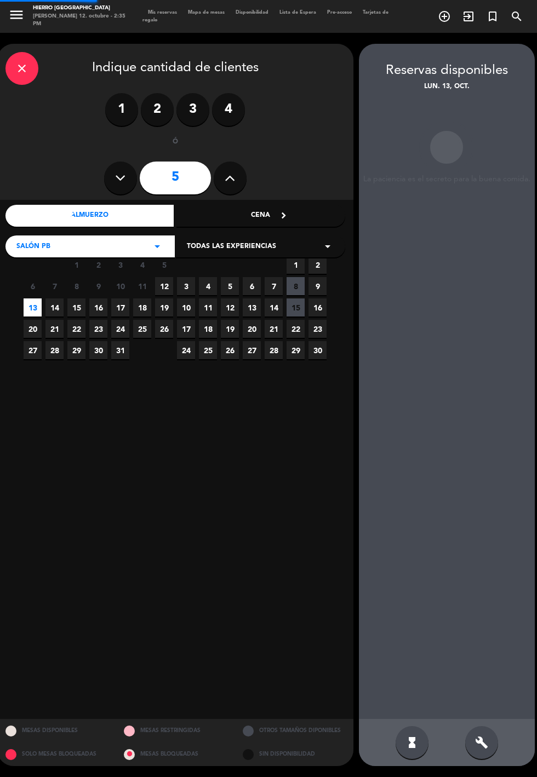
scroll to position [44, 0]
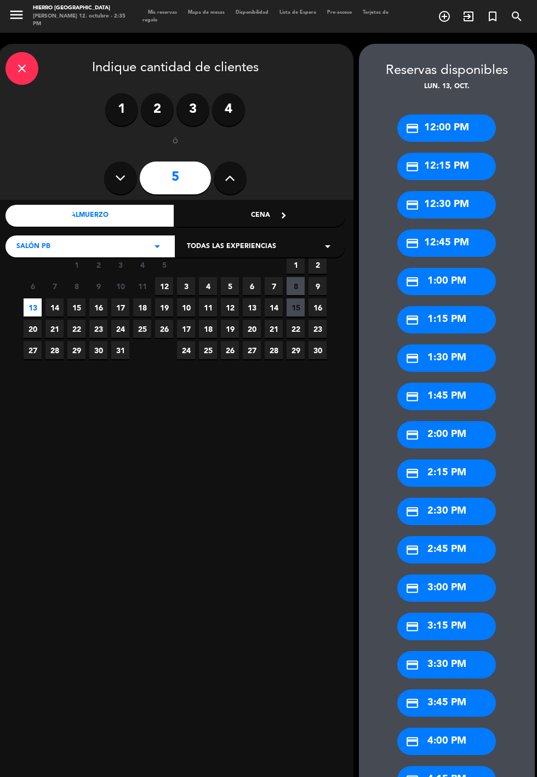
click at [159, 277] on span "12" at bounding box center [164, 286] width 18 height 18
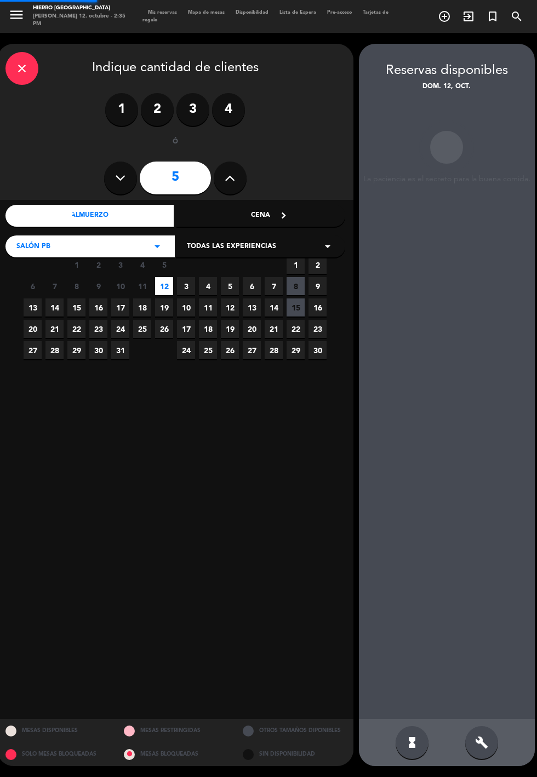
scroll to position [0, 0]
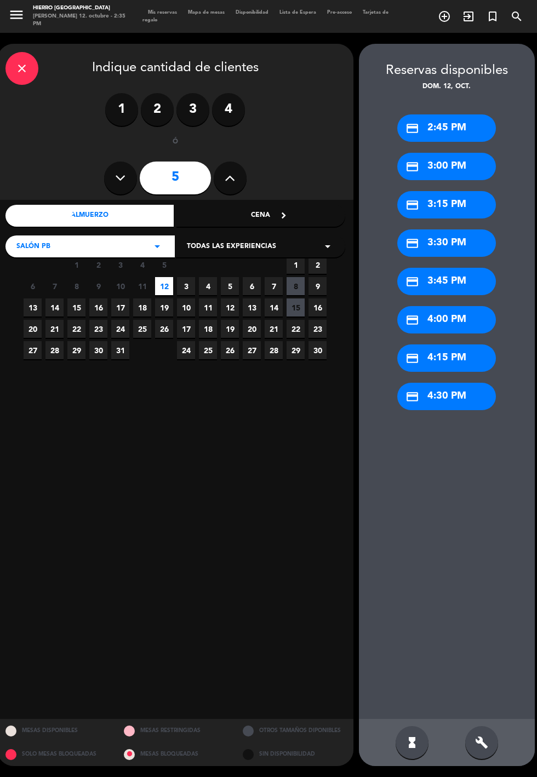
click at [472, 171] on div "credit_card 3:00 PM" at bounding box center [446, 166] width 99 height 27
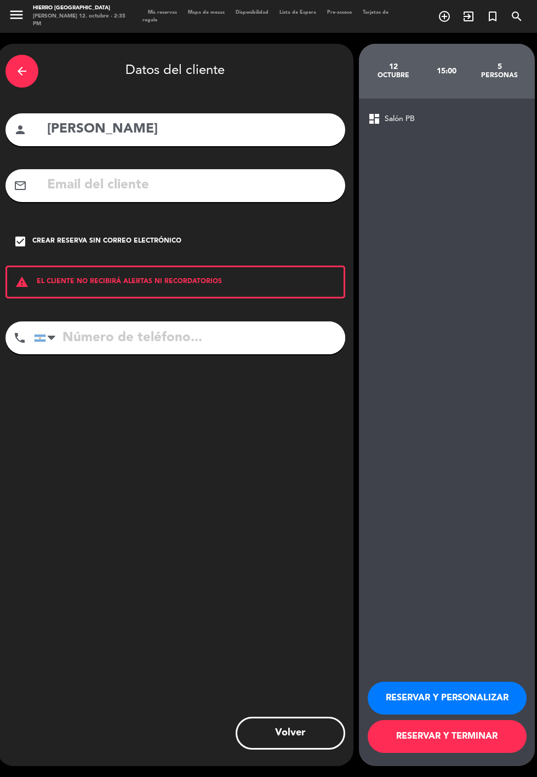
click at [424, 715] on button "RESERVAR Y PERSONALIZAR" at bounding box center [446, 698] width 159 height 33
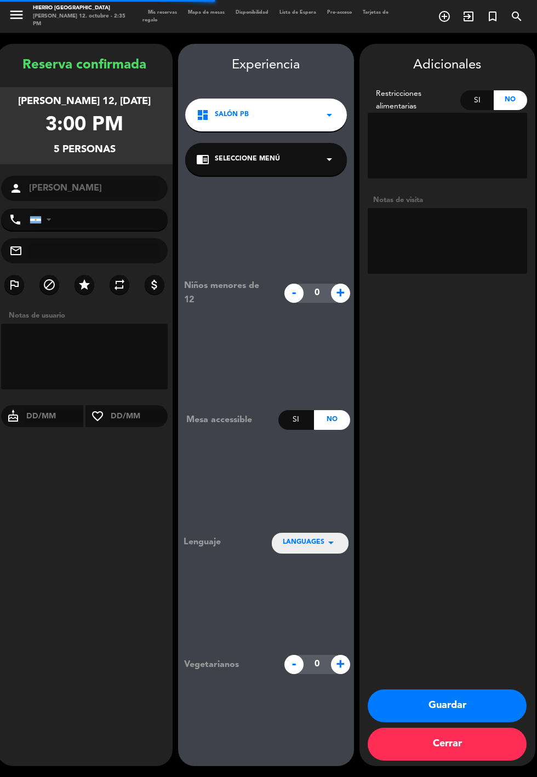
scroll to position [44, 0]
click at [468, 722] on button "Guardar" at bounding box center [446, 705] width 159 height 33
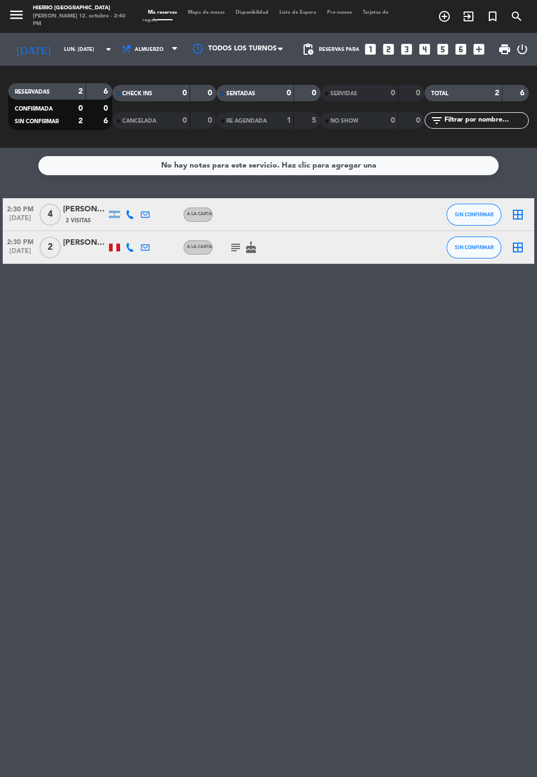
click at [59, 41] on input "lun. [DATE]" at bounding box center [93, 49] width 69 height 17
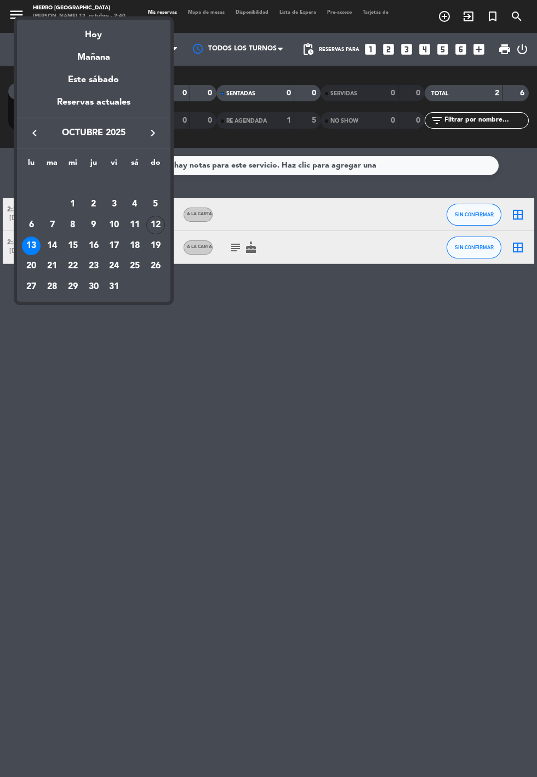
click at [86, 37] on div "Hoy" at bounding box center [93, 31] width 153 height 22
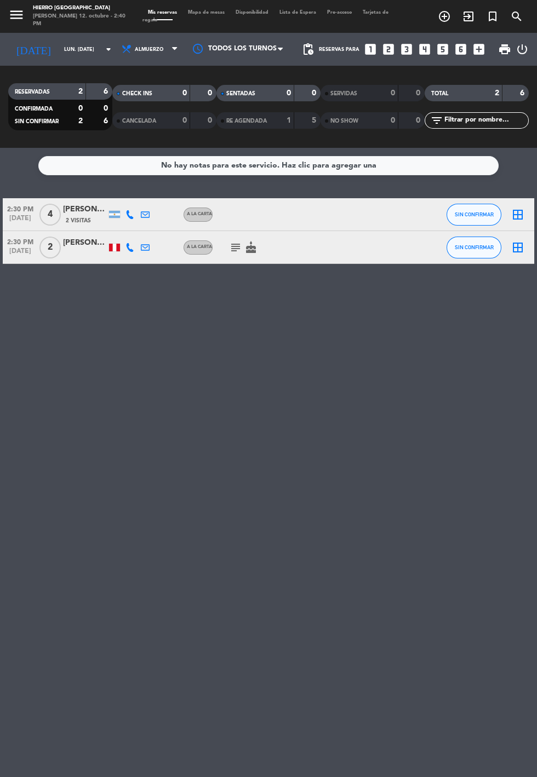
type input "dom. [DATE]"
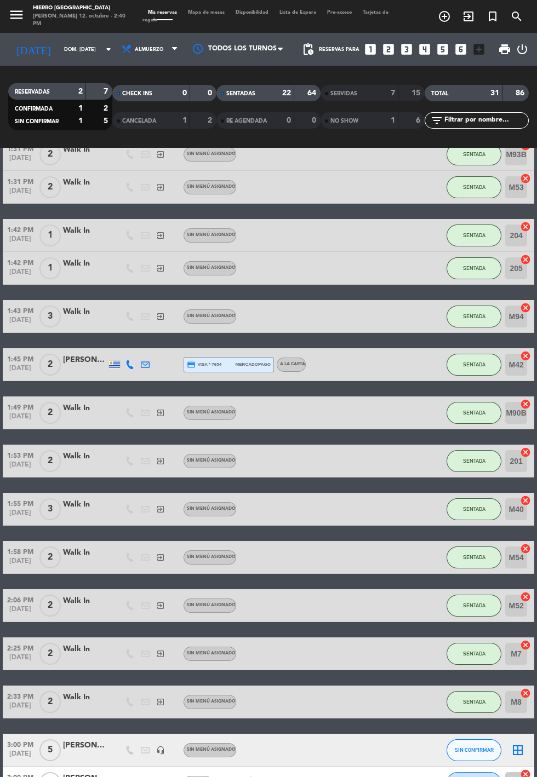
scroll to position [56, 0]
click at [519, 744] on icon "border_all" at bounding box center [517, 750] width 13 height 13
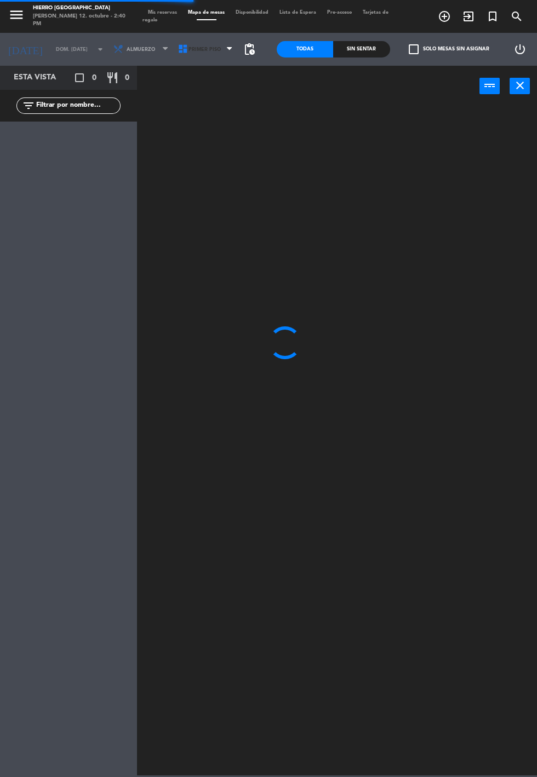
click at [202, 42] on span "Primer Piso" at bounding box center [206, 49] width 65 height 24
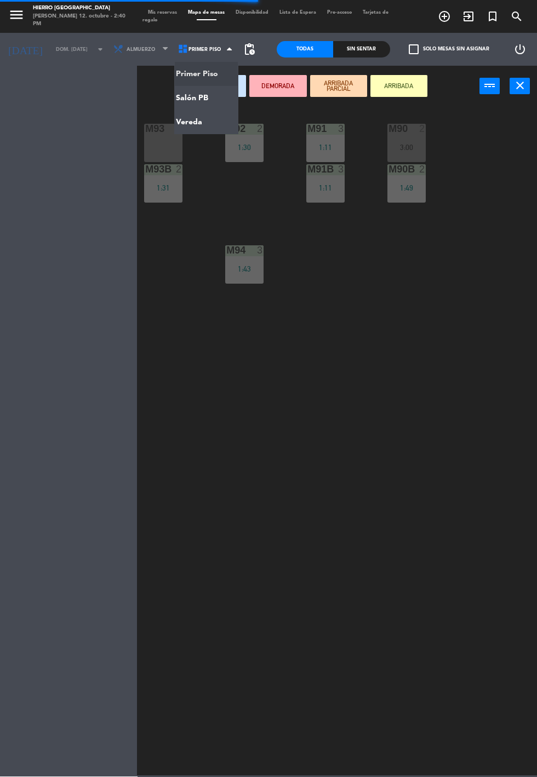
click at [210, 94] on ng-component "menu Hierro [GEOGRAPHIC_DATA][PERSON_NAME] 12. octubre - 2:40 PM Mis reservas M…" at bounding box center [268, 387] width 537 height 775
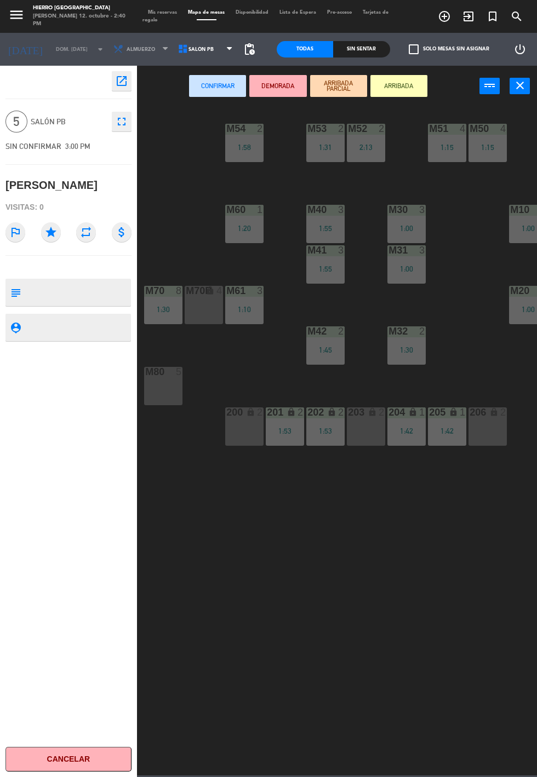
click at [146, 372] on div "M80" at bounding box center [145, 372] width 1 height 10
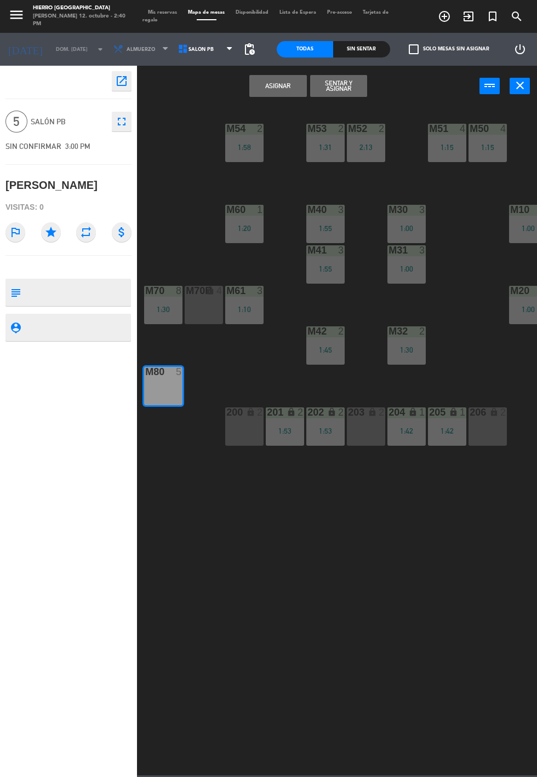
click at [286, 83] on button "Asignar" at bounding box center [277, 86] width 57 height 22
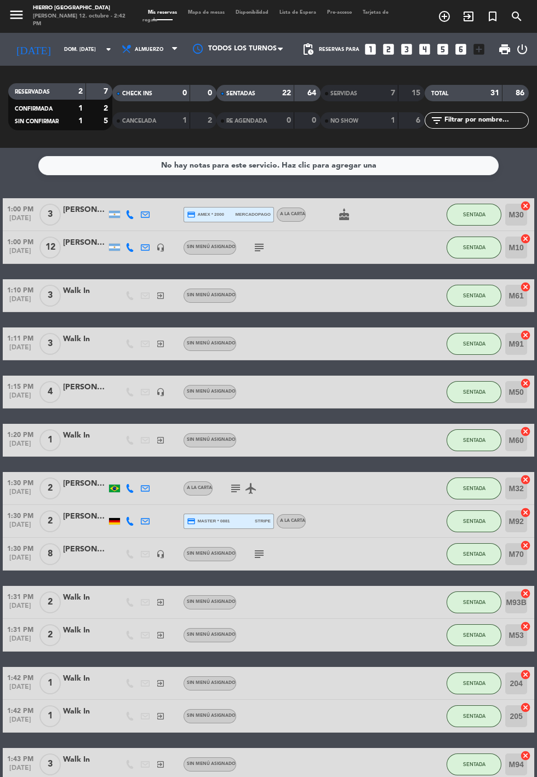
click at [191, 13] on span "Mapa de mesas" at bounding box center [206, 12] width 48 height 5
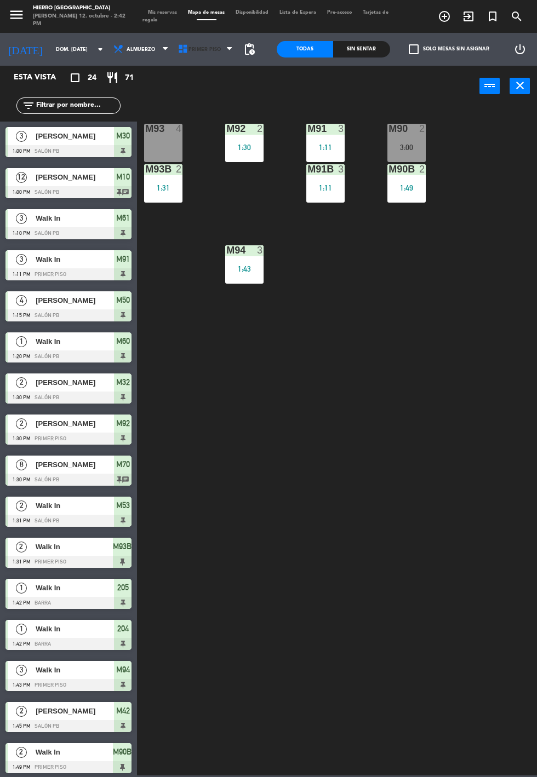
click at [178, 49] on icon at bounding box center [182, 49] width 11 height 11
click at [188, 129] on ng-component "menu Hierro [GEOGRAPHIC_DATA][PERSON_NAME] 12. octubre - 2:42 PM Mis reservas M…" at bounding box center [268, 387] width 537 height 775
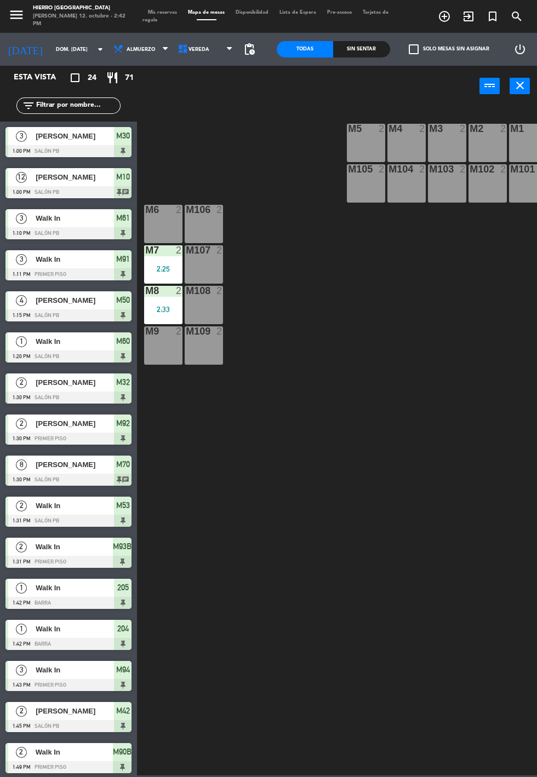
click at [357, 142] on div "M5 2" at bounding box center [366, 143] width 38 height 38
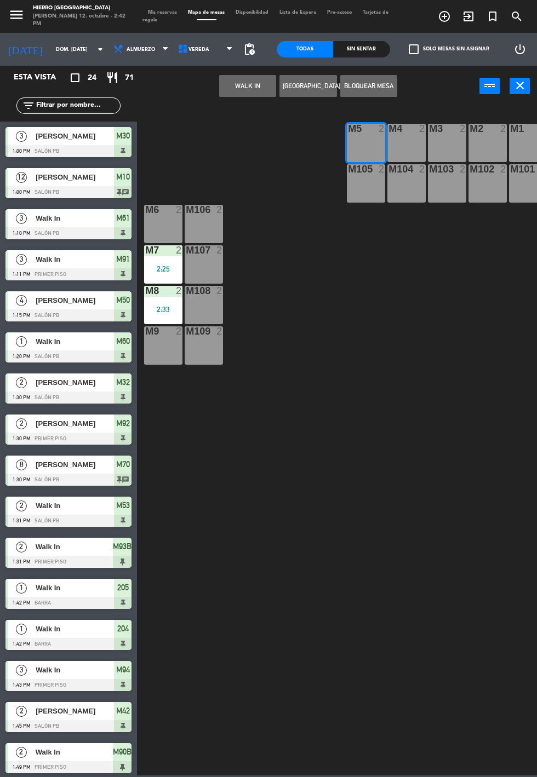
click at [394, 139] on div "M4 2" at bounding box center [406, 143] width 38 height 38
click at [237, 90] on button "WALK IN" at bounding box center [247, 86] width 57 height 22
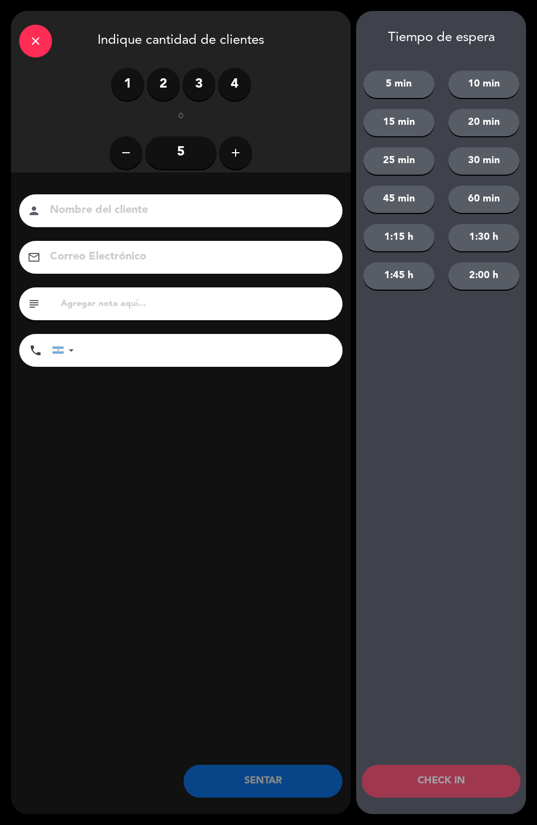
click at [242, 160] on button "add" at bounding box center [235, 152] width 33 height 33
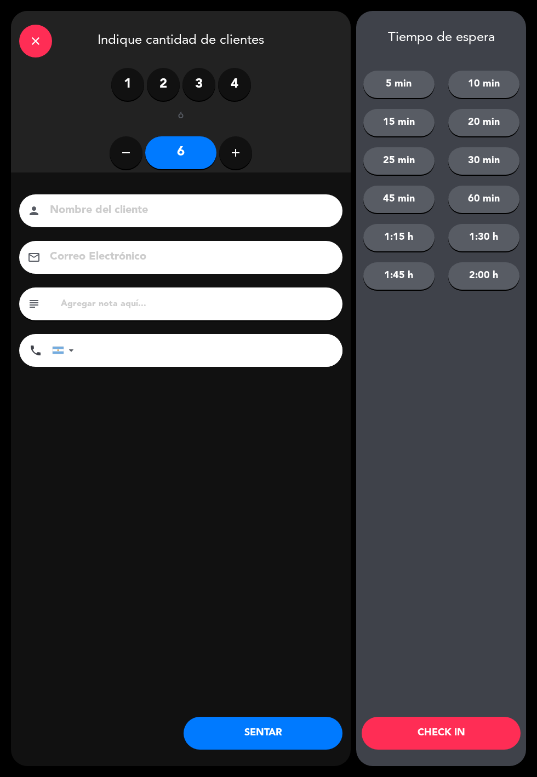
click at [238, 164] on button "add" at bounding box center [235, 152] width 33 height 33
type input "7"
click at [261, 748] on button "SENTAR" at bounding box center [262, 733] width 159 height 33
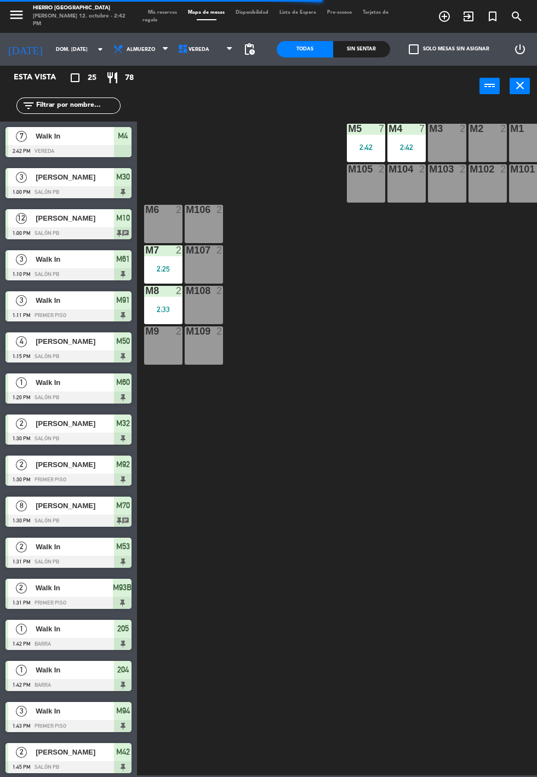
click at [158, 303] on div "M8 2 2:33" at bounding box center [163, 305] width 38 height 38
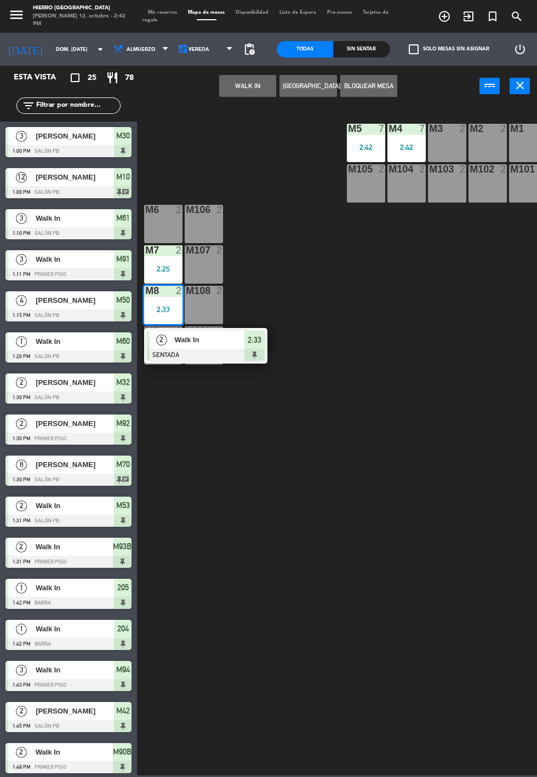
click at [174, 348] on div "Walk In" at bounding box center [209, 340] width 71 height 18
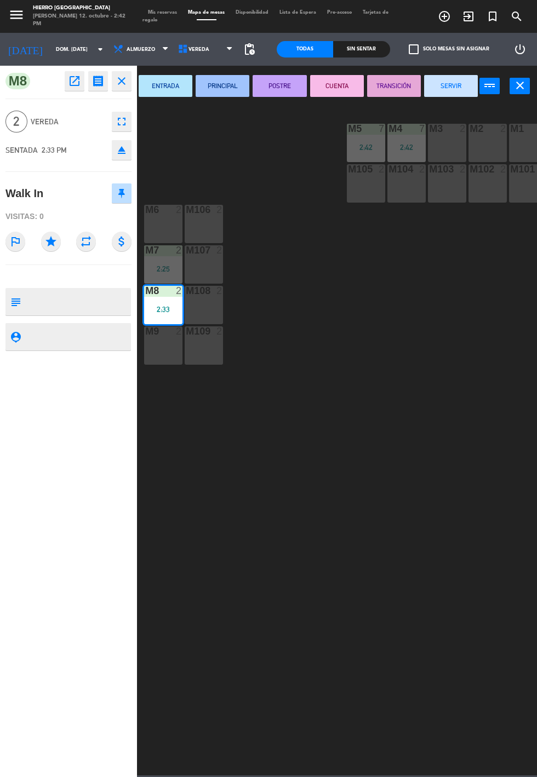
click at [159, 353] on div "M9 2" at bounding box center [163, 345] width 38 height 38
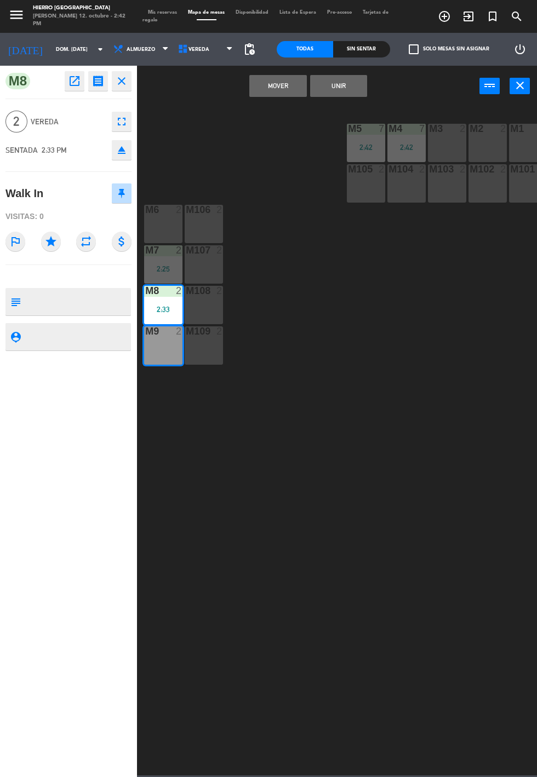
click at [262, 91] on button "Mover" at bounding box center [277, 86] width 57 height 22
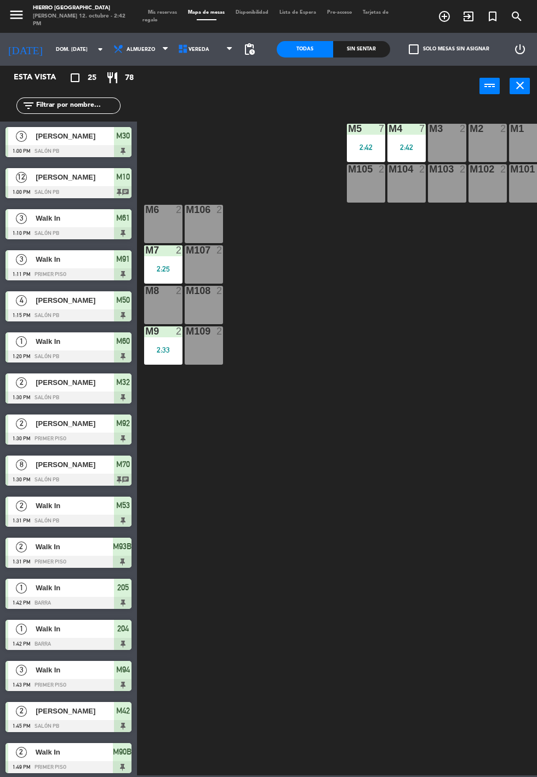
scroll to position [199, 0]
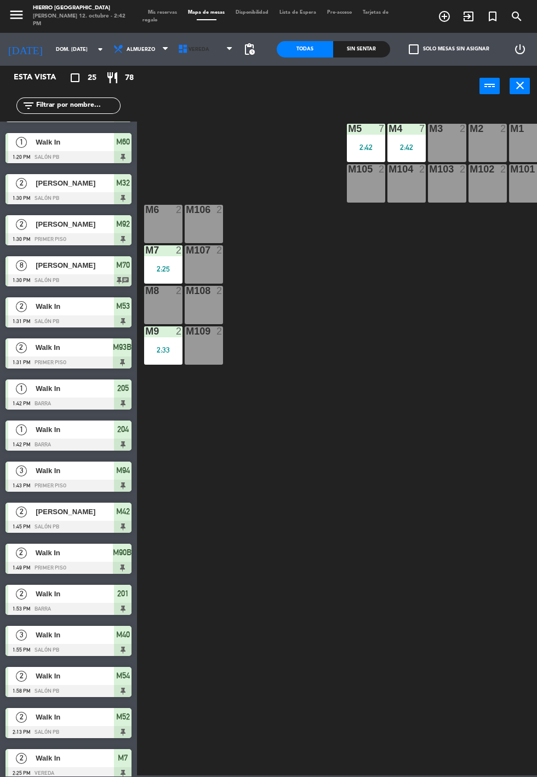
click at [194, 53] on span "Vereda" at bounding box center [206, 49] width 65 height 24
click at [184, 108] on ng-component "menu Hierro [GEOGRAPHIC_DATA][PERSON_NAME] 12. octubre - 2:42 PM Mis reservas M…" at bounding box center [268, 387] width 537 height 775
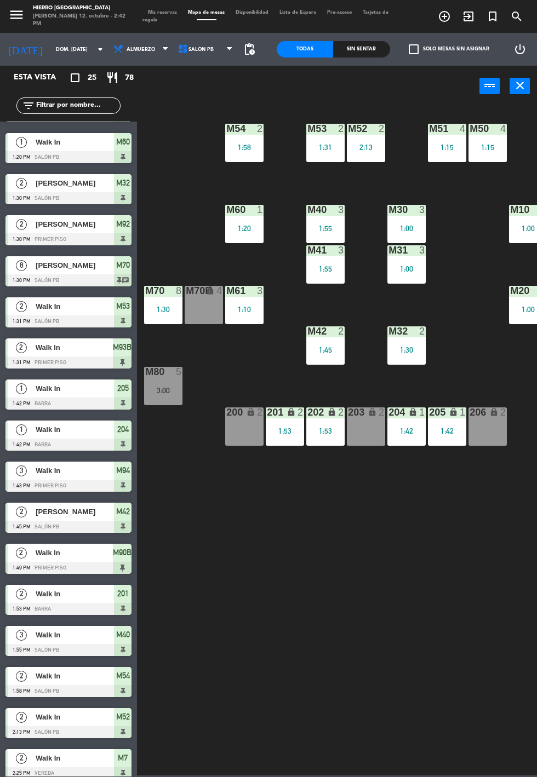
click at [150, 20] on span "Tarjetas de regalo" at bounding box center [265, 16] width 246 height 13
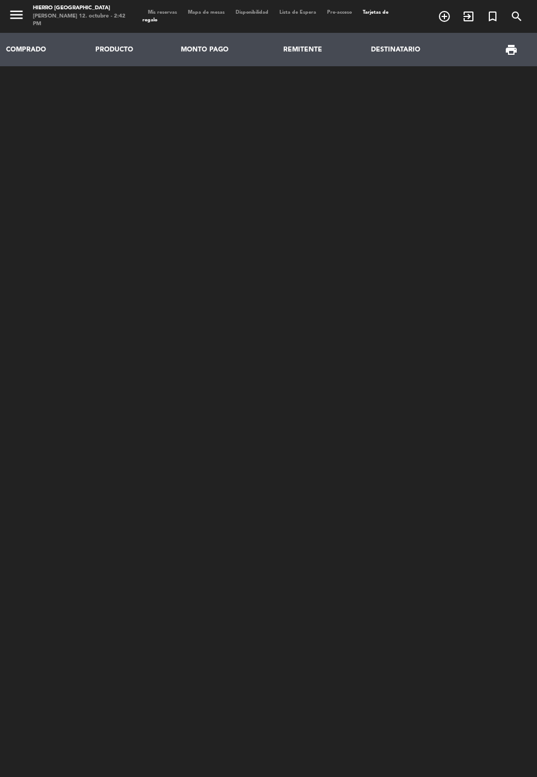
click at [153, 14] on span "Mis reservas" at bounding box center [162, 12] width 40 height 5
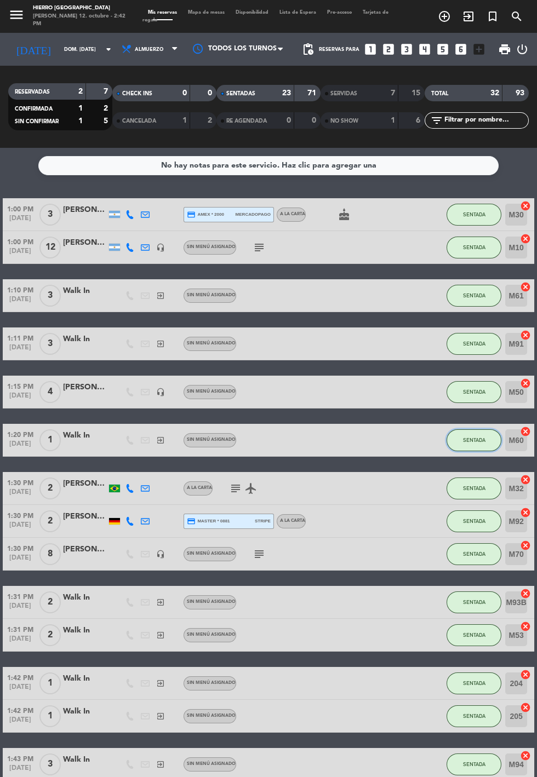
click at [465, 441] on span "SENTADA" at bounding box center [474, 440] width 22 height 6
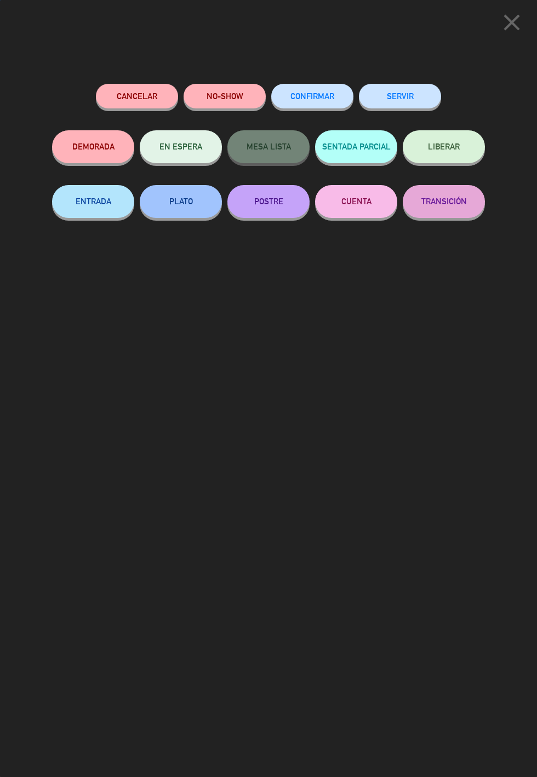
click at [375, 106] on button "SERVIR" at bounding box center [400, 96] width 82 height 25
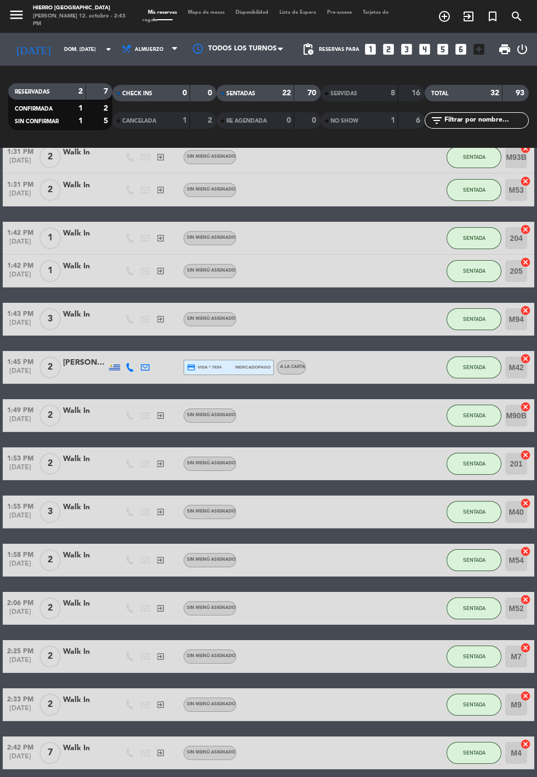
scroll to position [405, 0]
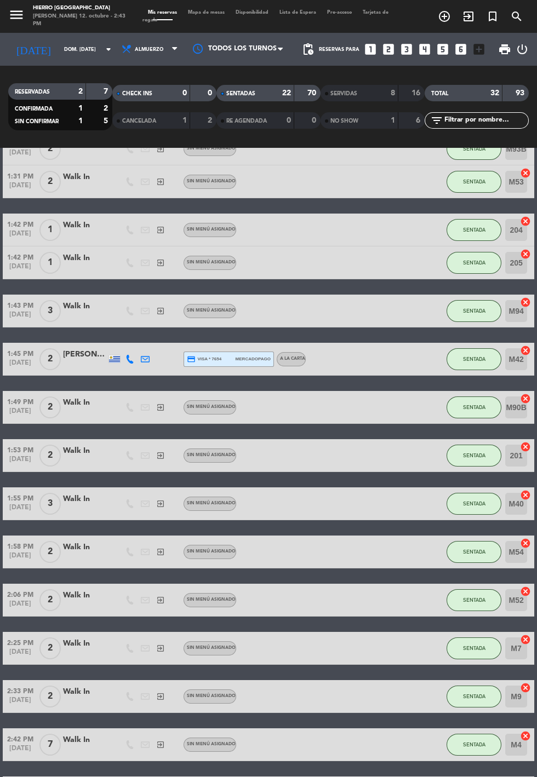
click at [194, 360] on icon "credit_card" at bounding box center [191, 359] width 9 height 9
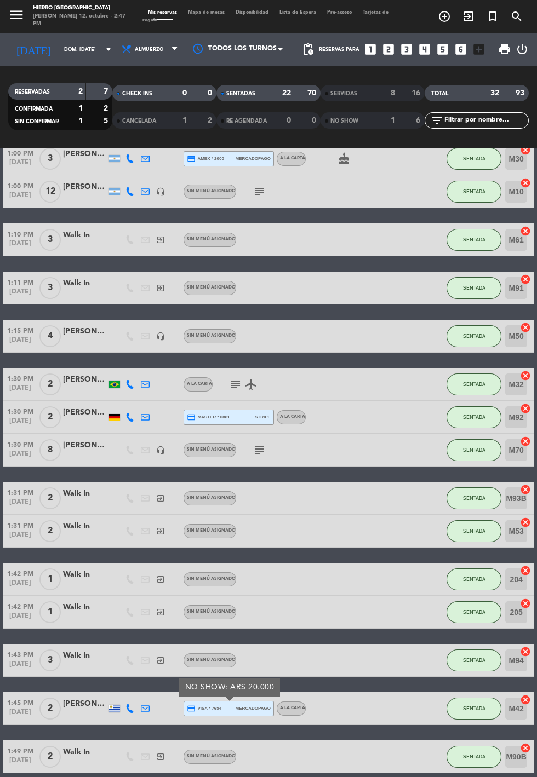
scroll to position [0, 0]
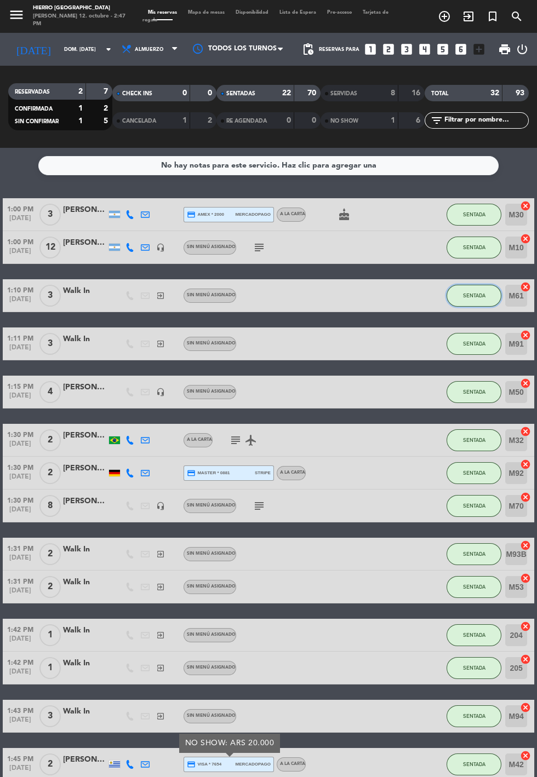
click at [474, 295] on span "SENTADA" at bounding box center [474, 295] width 22 height 6
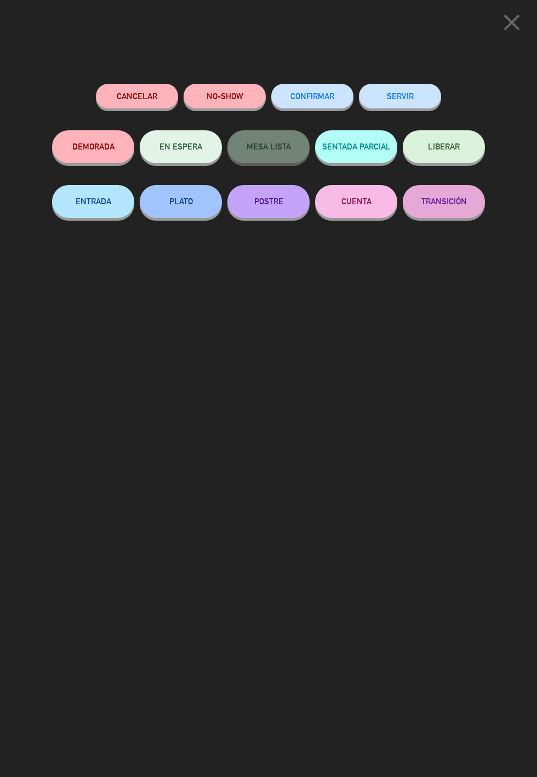
click at [400, 84] on div "SERVIR" at bounding box center [400, 107] width 82 height 47
click at [401, 85] on div "SERVIR" at bounding box center [400, 107] width 82 height 47
click at [407, 97] on button "SERVIR" at bounding box center [400, 96] width 82 height 25
